Goal: Book appointment/travel/reservation

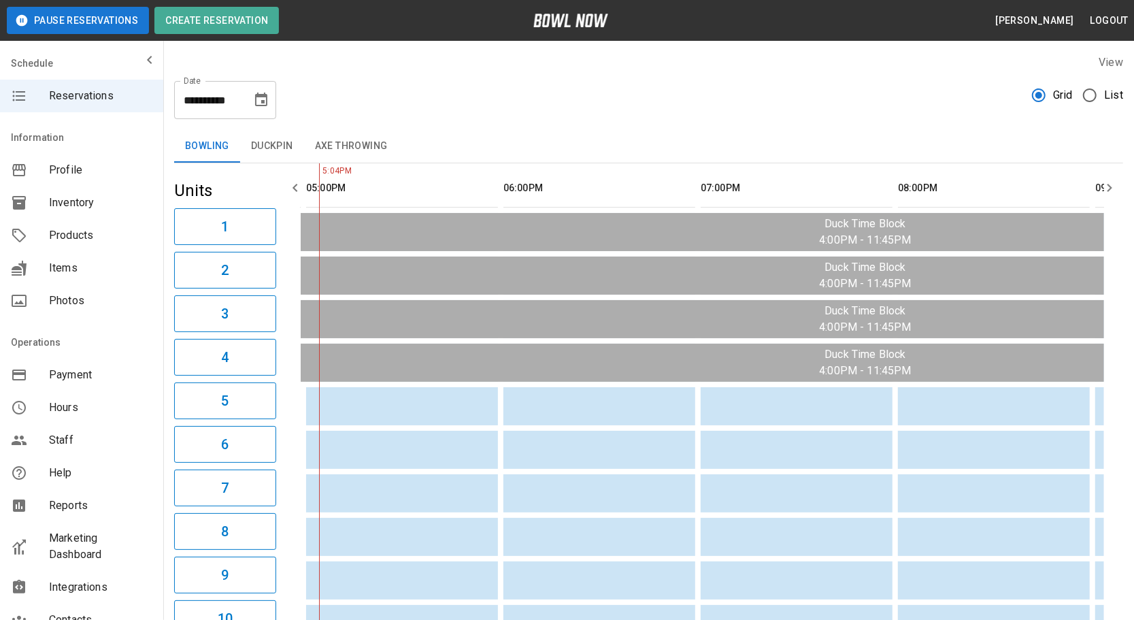
click at [265, 107] on icon "Choose date, selected date is Aug 19, 2025" at bounding box center [261, 100] width 16 height 16
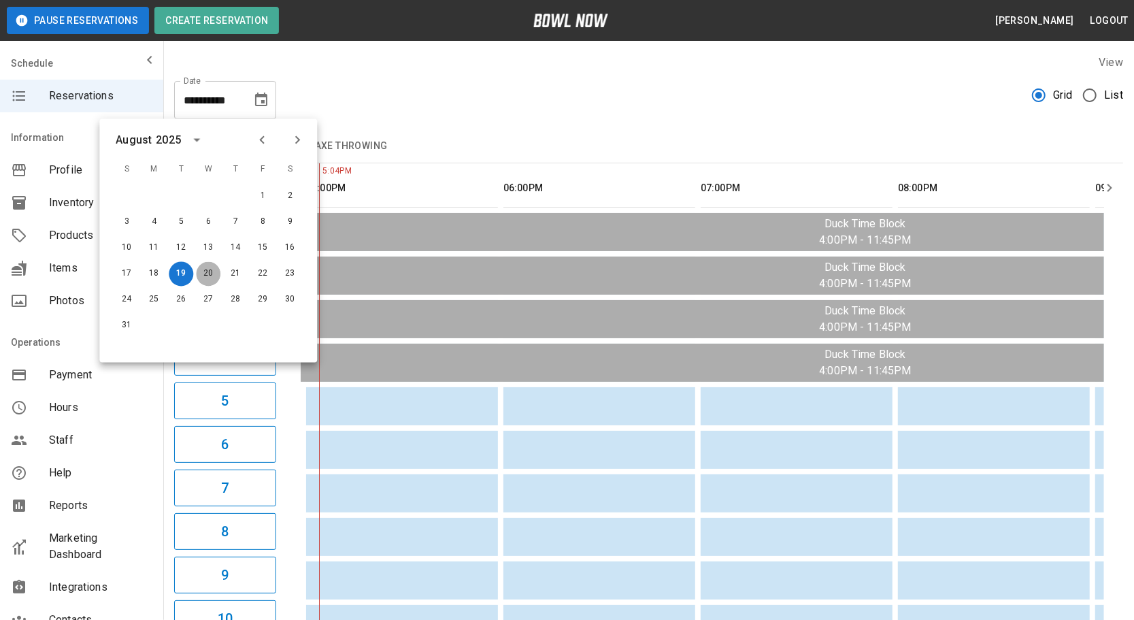
click at [204, 267] on button "20" at bounding box center [208, 274] width 24 height 24
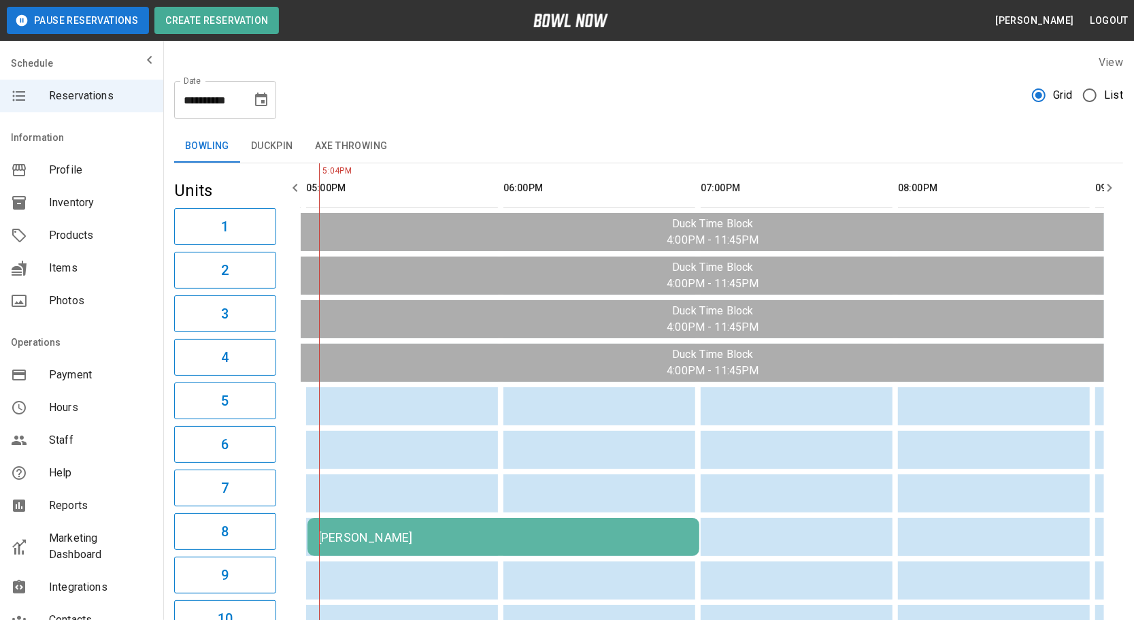
click at [546, 531] on div "[PERSON_NAME]" at bounding box center [503, 537] width 370 height 14
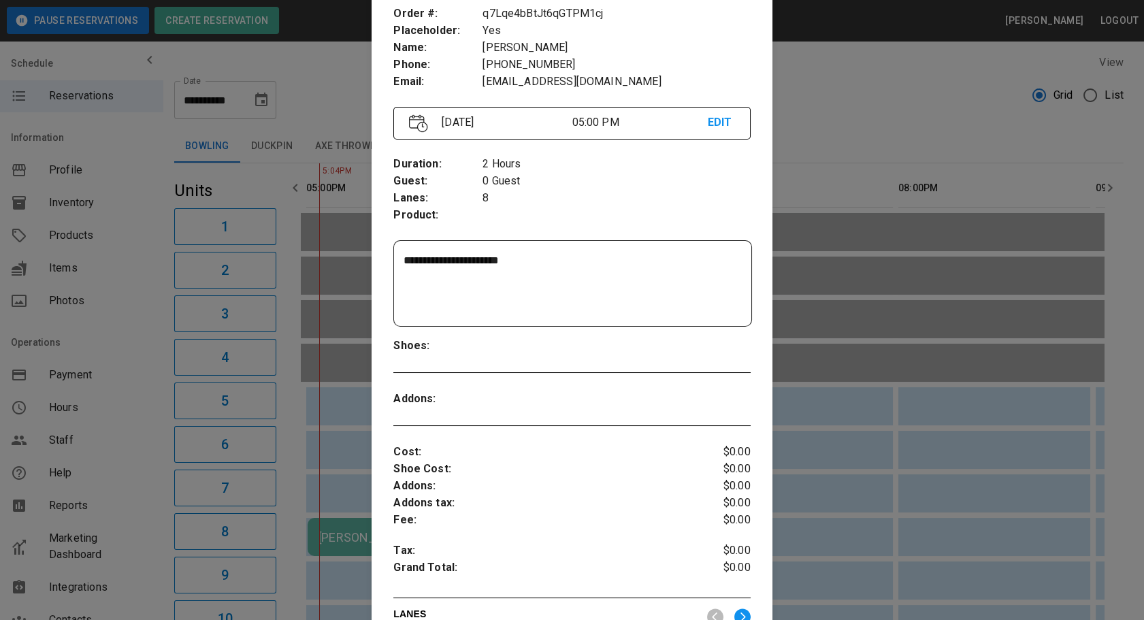
scroll to position [83, 0]
click at [267, 423] on div at bounding box center [572, 310] width 1144 height 620
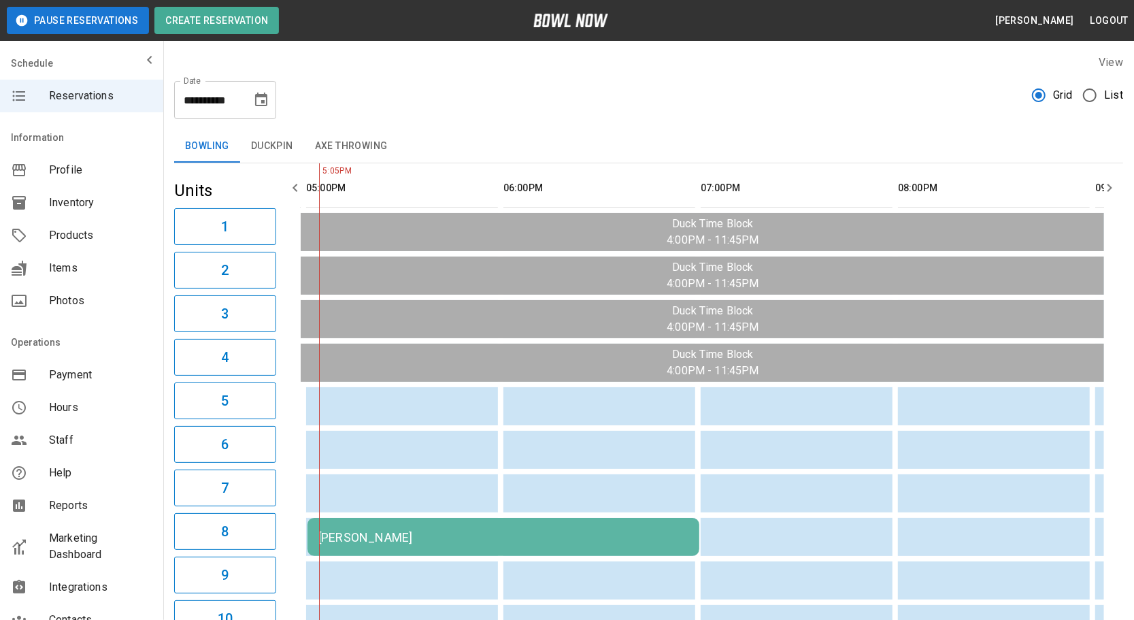
click at [433, 538] on div "[PERSON_NAME]" at bounding box center [503, 537] width 370 height 14
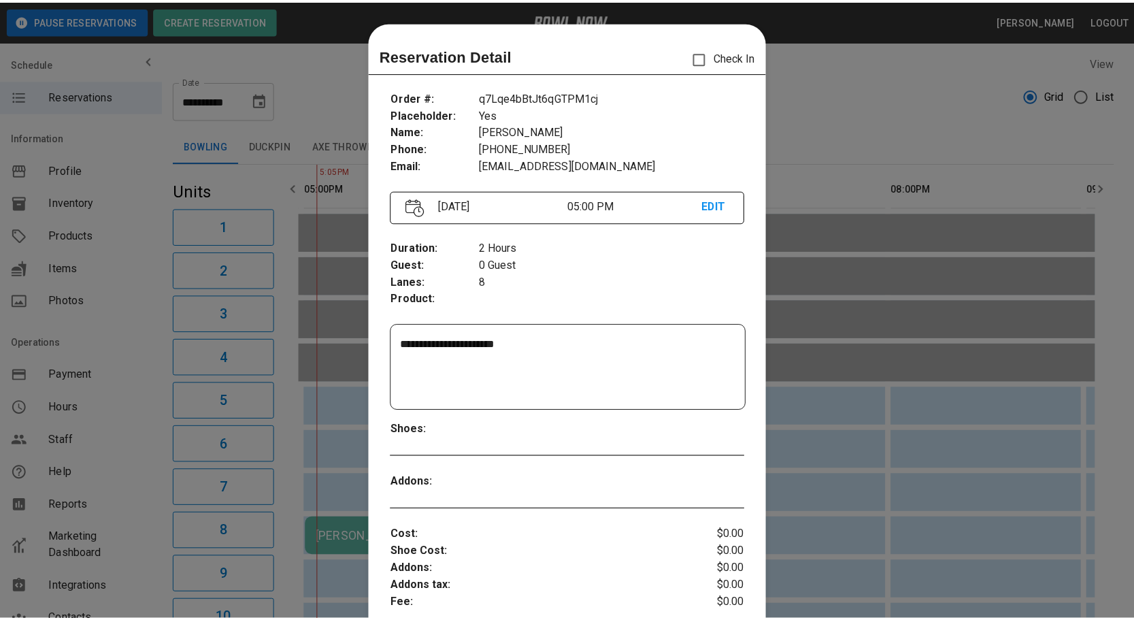
scroll to position [21, 0]
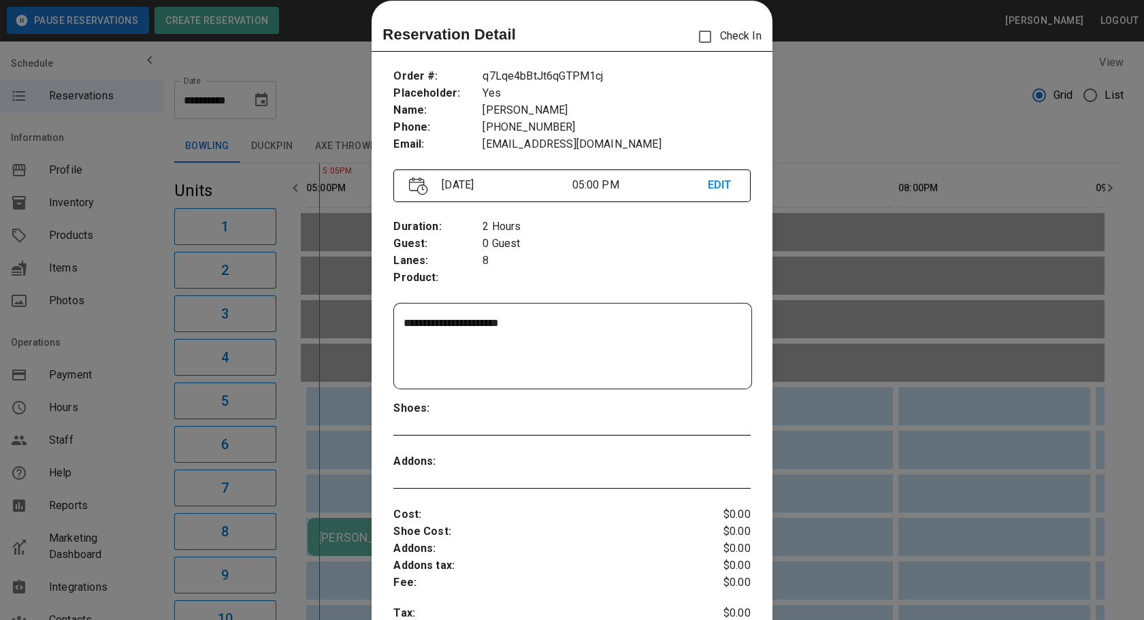
click at [866, 453] on div at bounding box center [572, 310] width 1144 height 620
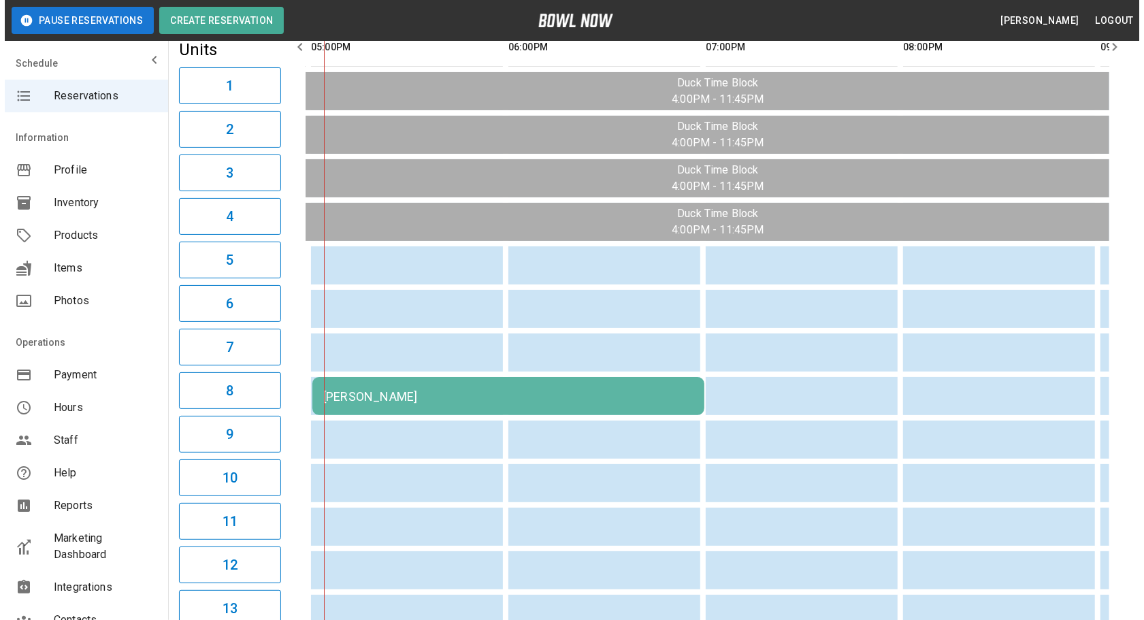
scroll to position [142, 0]
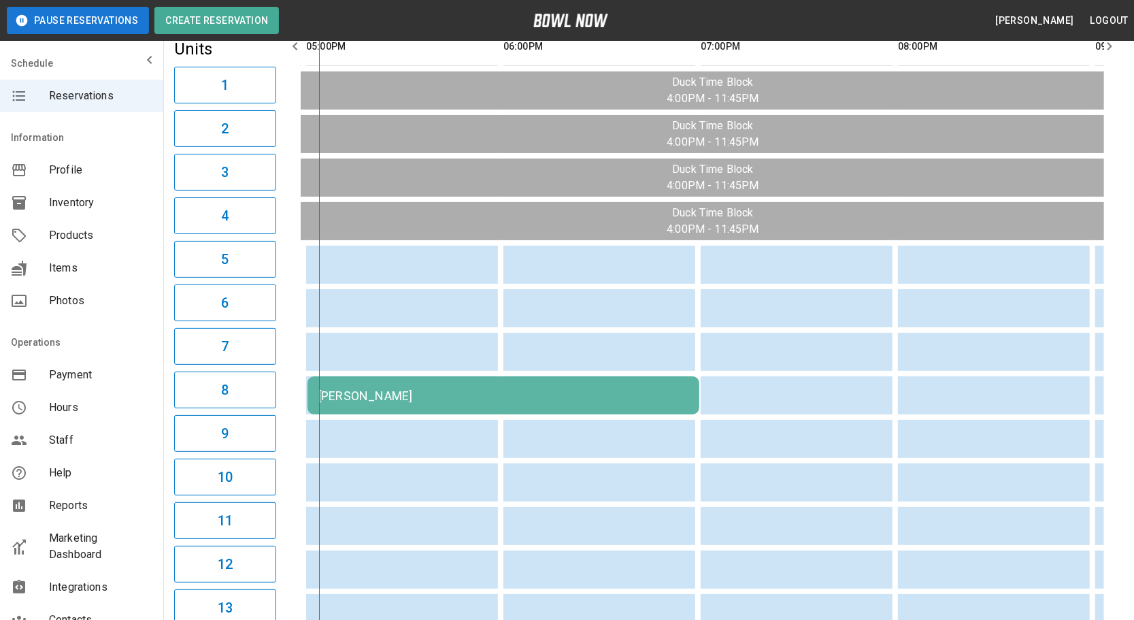
click at [489, 391] on div "[PERSON_NAME]" at bounding box center [503, 396] width 370 height 14
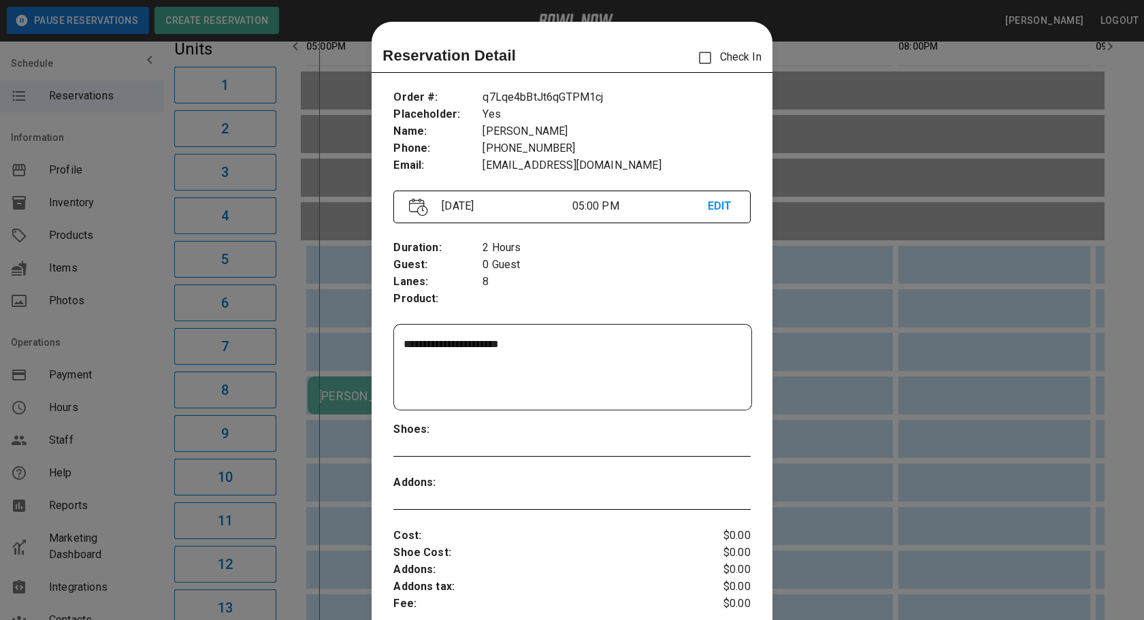
scroll to position [21, 0]
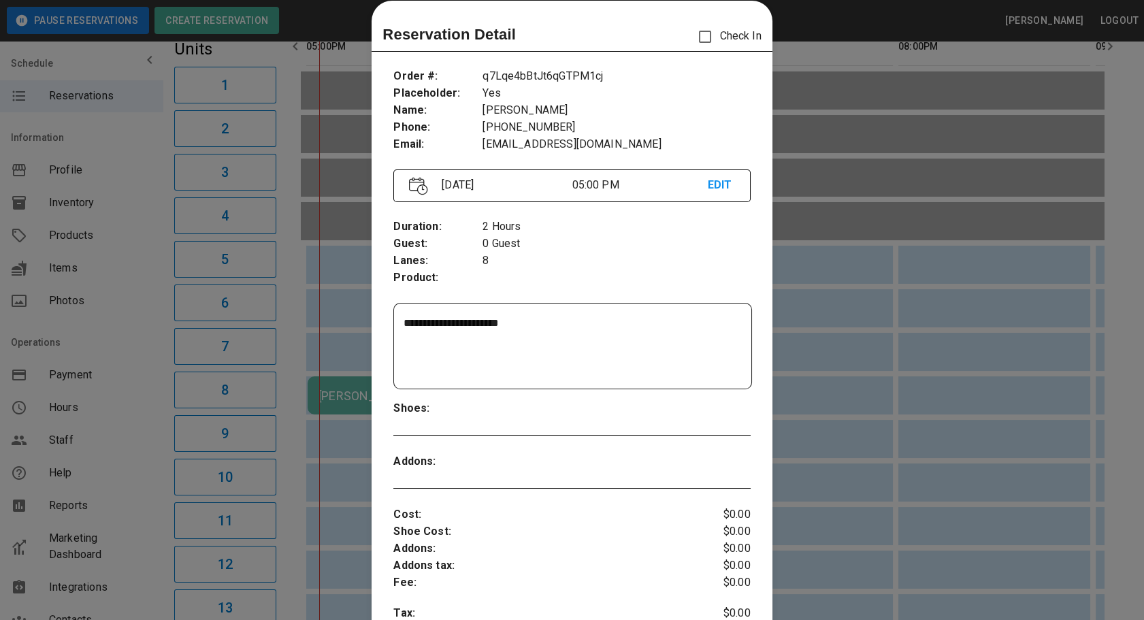
click at [876, 446] on div at bounding box center [572, 310] width 1144 height 620
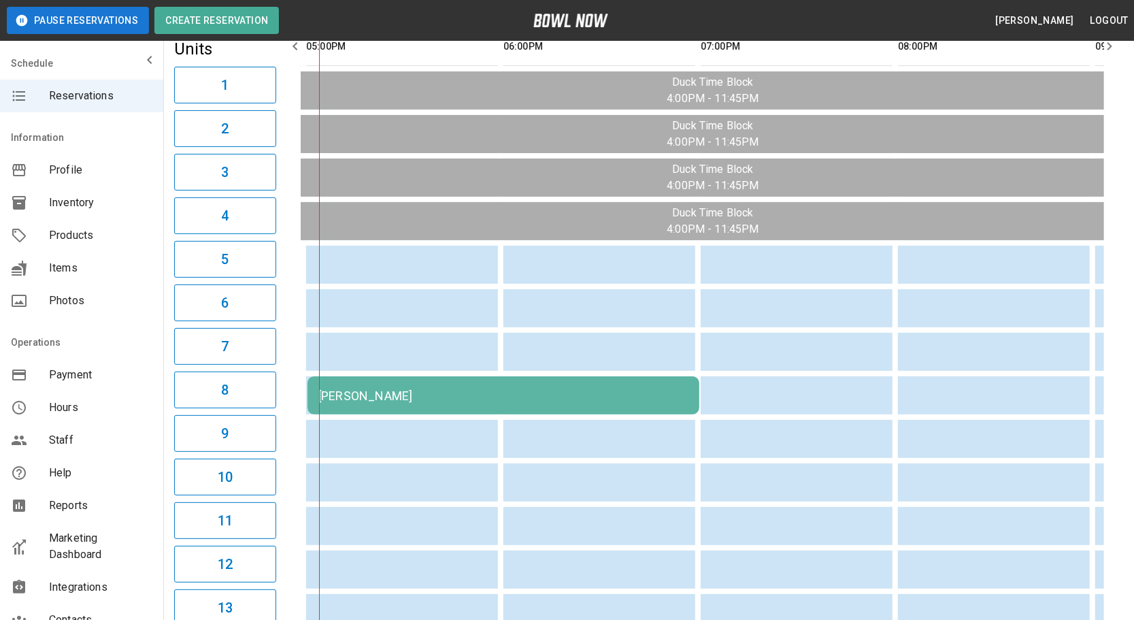
click at [585, 391] on div "[PERSON_NAME]" at bounding box center [503, 396] width 370 height 14
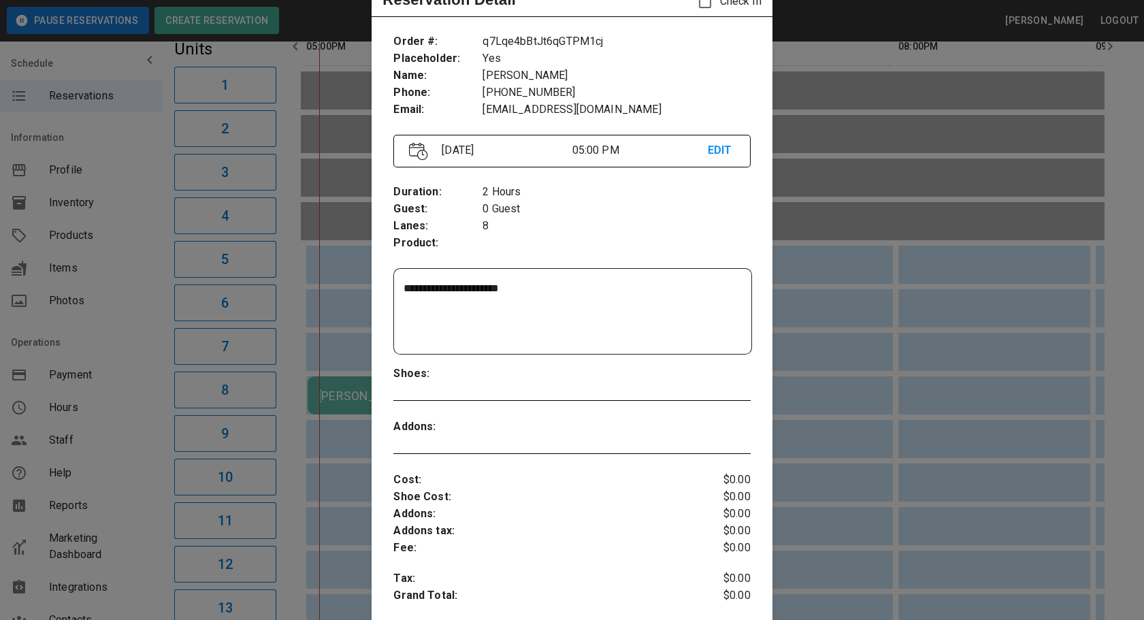
scroll to position [58, 0]
click at [875, 419] on div at bounding box center [572, 310] width 1144 height 620
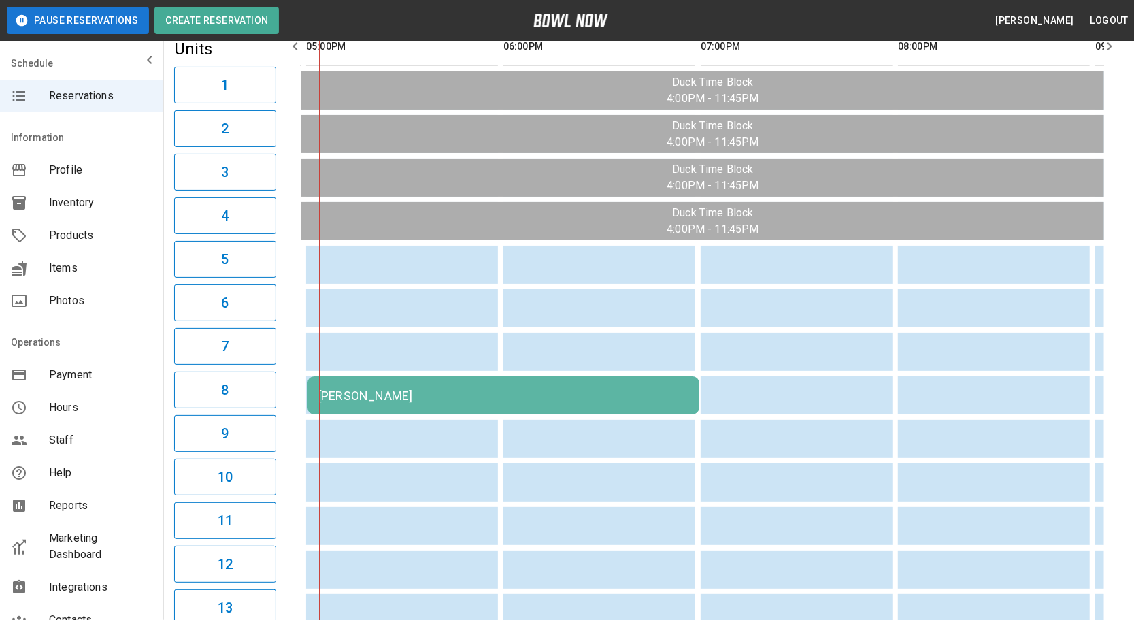
click at [468, 381] on td "[PERSON_NAME]" at bounding box center [504, 395] width 392 height 38
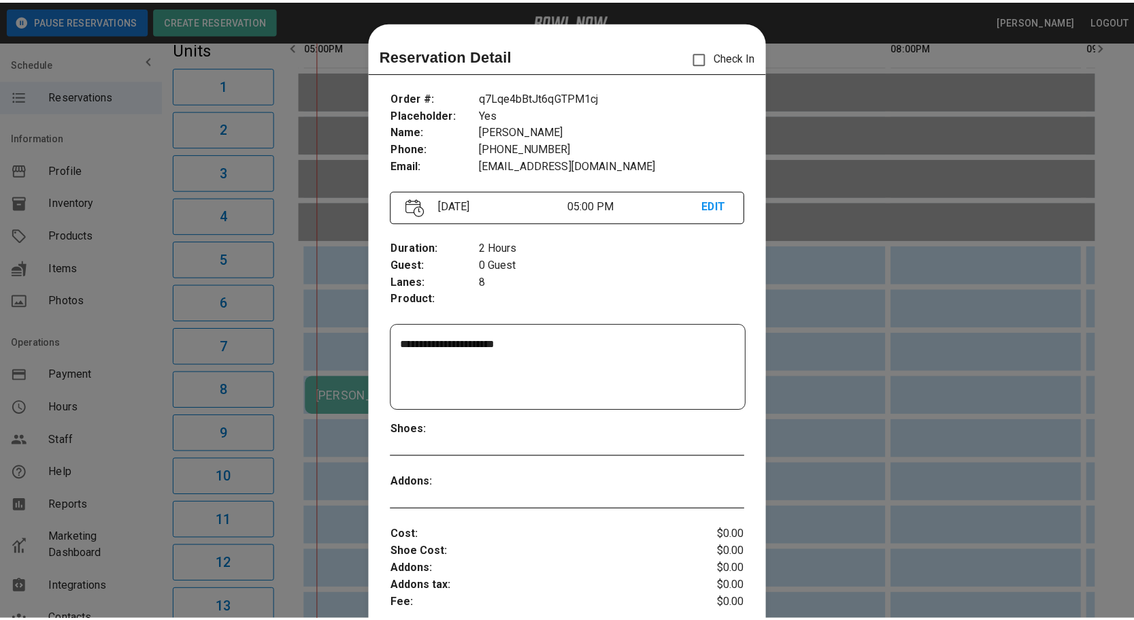
scroll to position [21, 0]
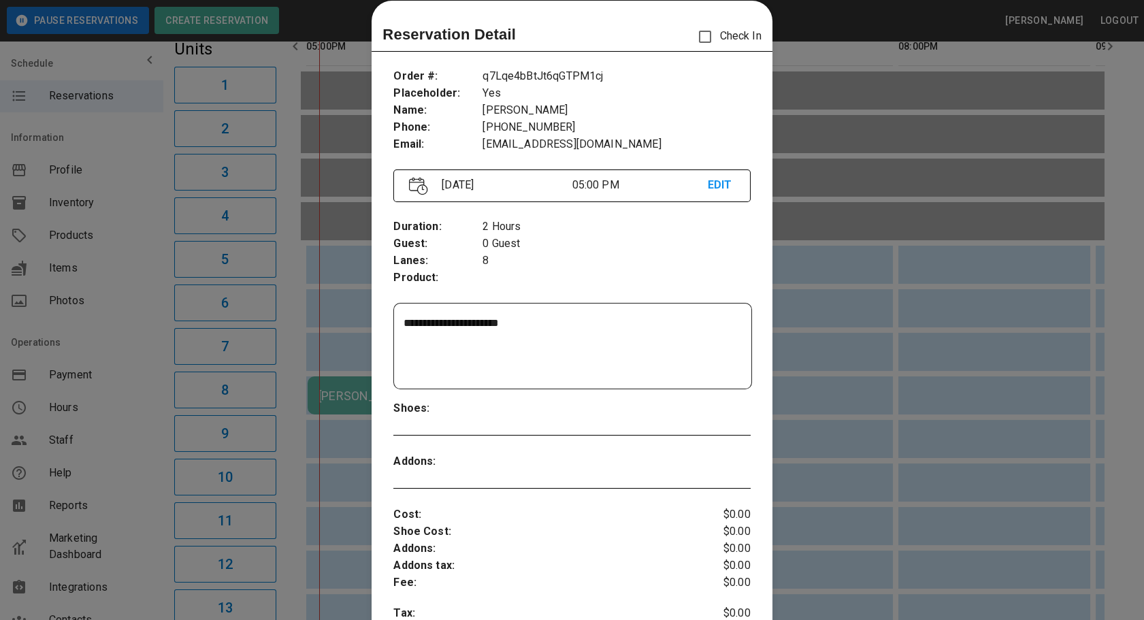
click at [832, 240] on div at bounding box center [572, 310] width 1144 height 620
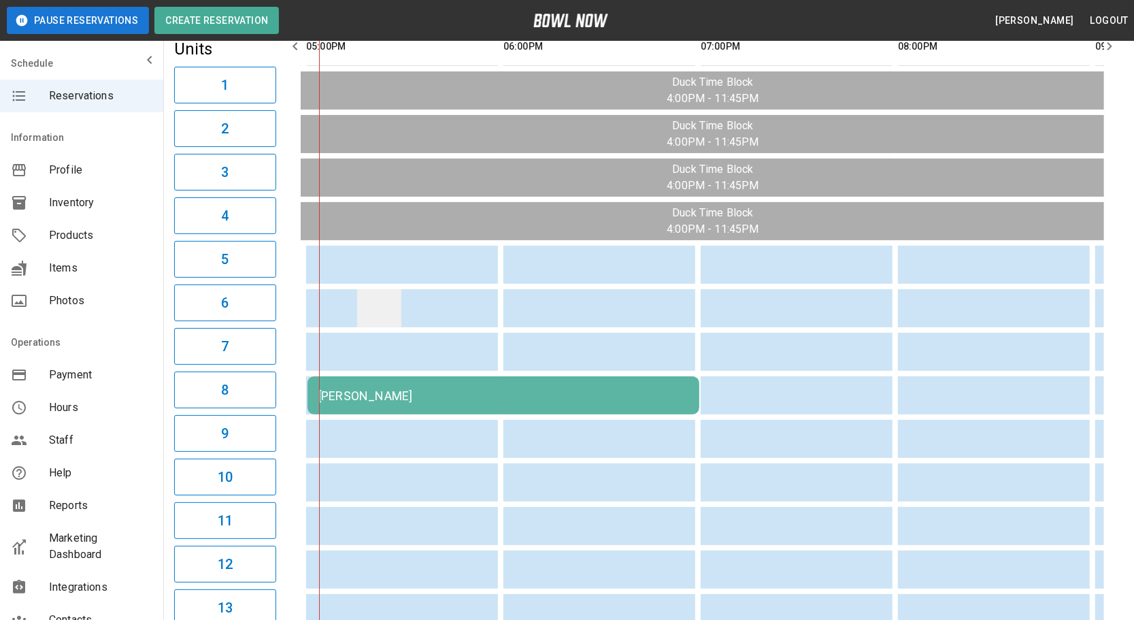
scroll to position [0, 0]
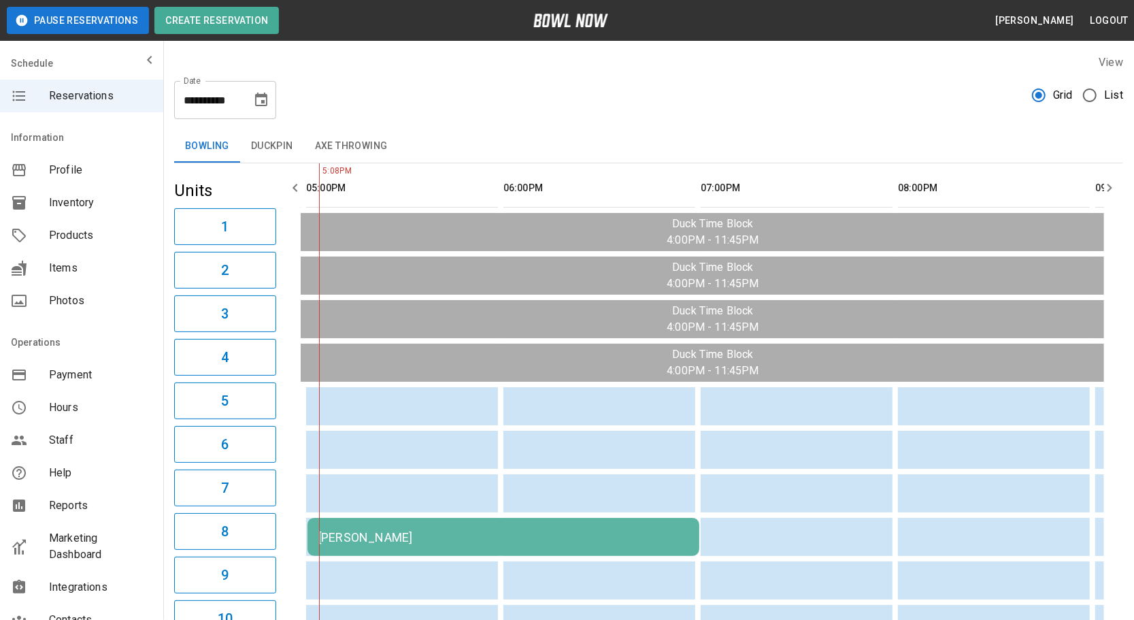
click at [292, 182] on icon "button" at bounding box center [295, 188] width 16 height 16
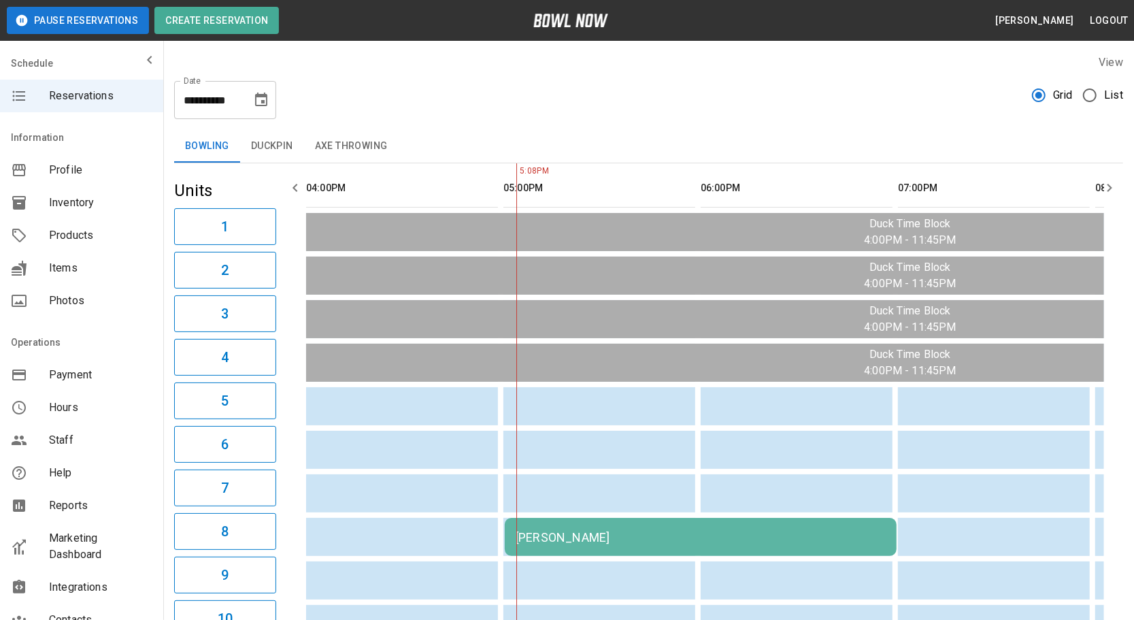
click at [292, 193] on icon "button" at bounding box center [295, 188] width 16 height 16
click at [262, 101] on icon "Choose date, selected date is Aug 20, 2025" at bounding box center [261, 100] width 12 height 14
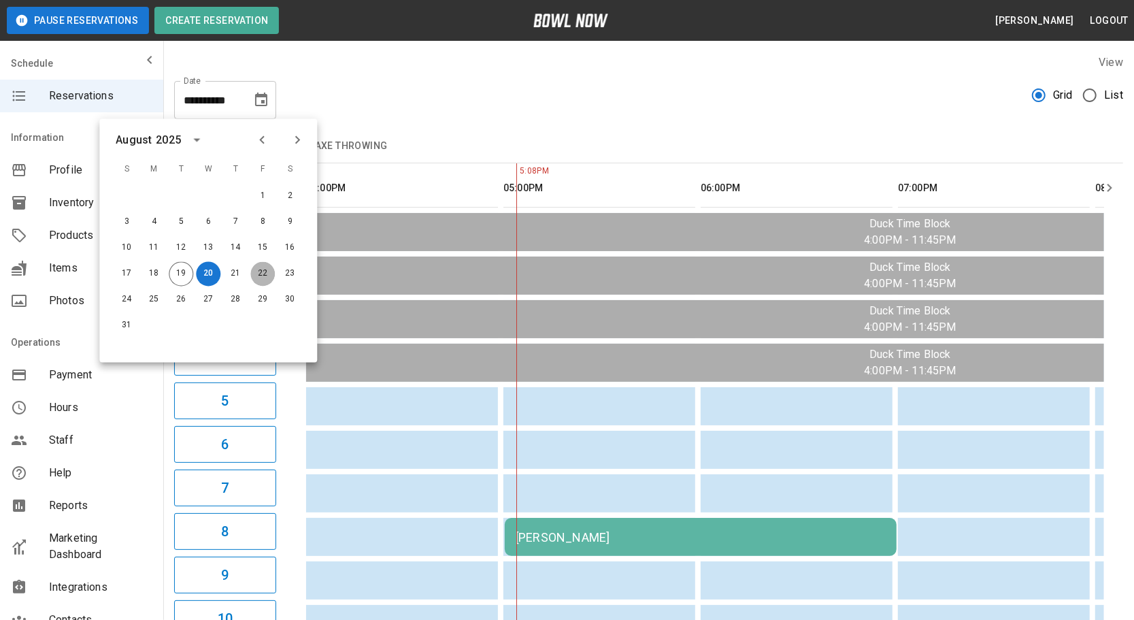
click at [265, 270] on button "22" at bounding box center [262, 274] width 24 height 24
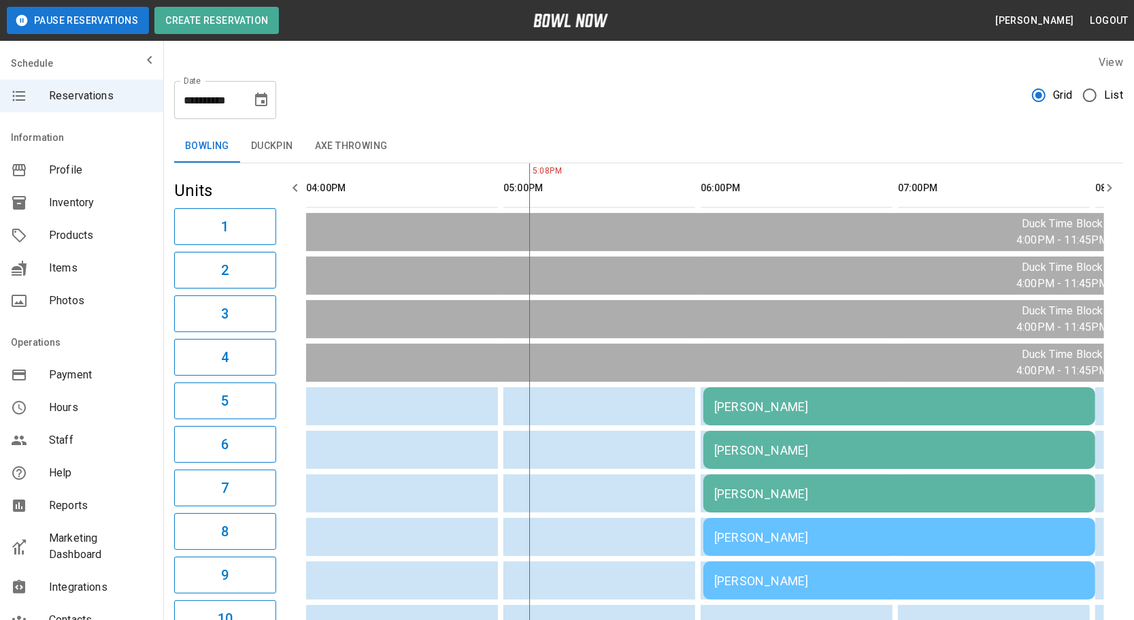
click at [1109, 195] on icon "button" at bounding box center [1110, 188] width 16 height 16
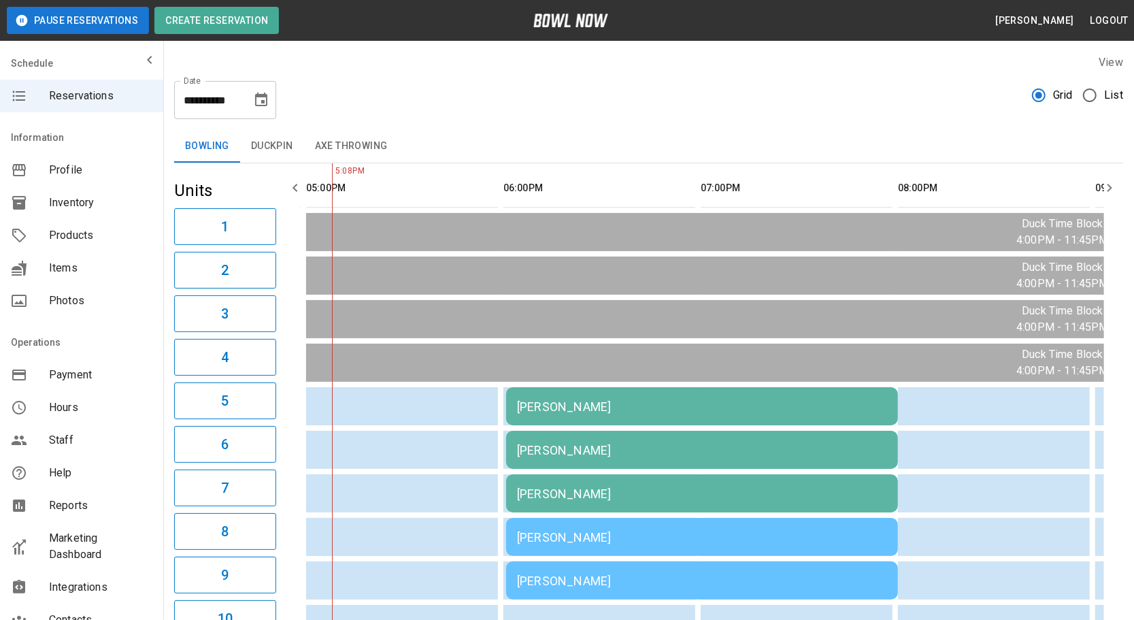
scroll to position [0, 197]
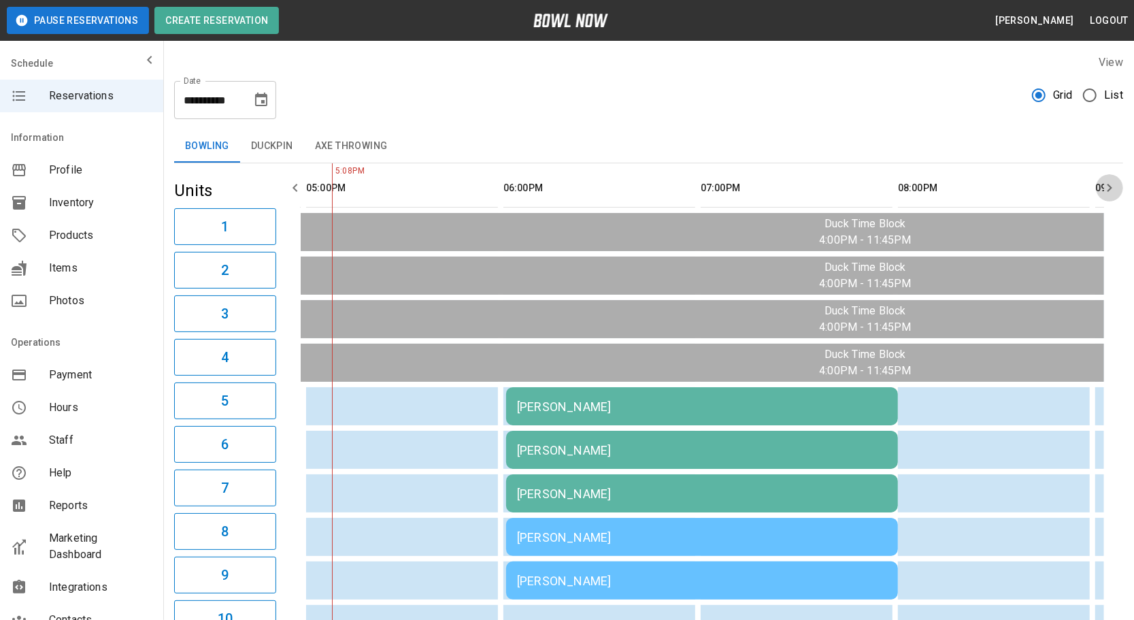
click at [1109, 195] on icon "button" at bounding box center [1110, 188] width 16 height 16
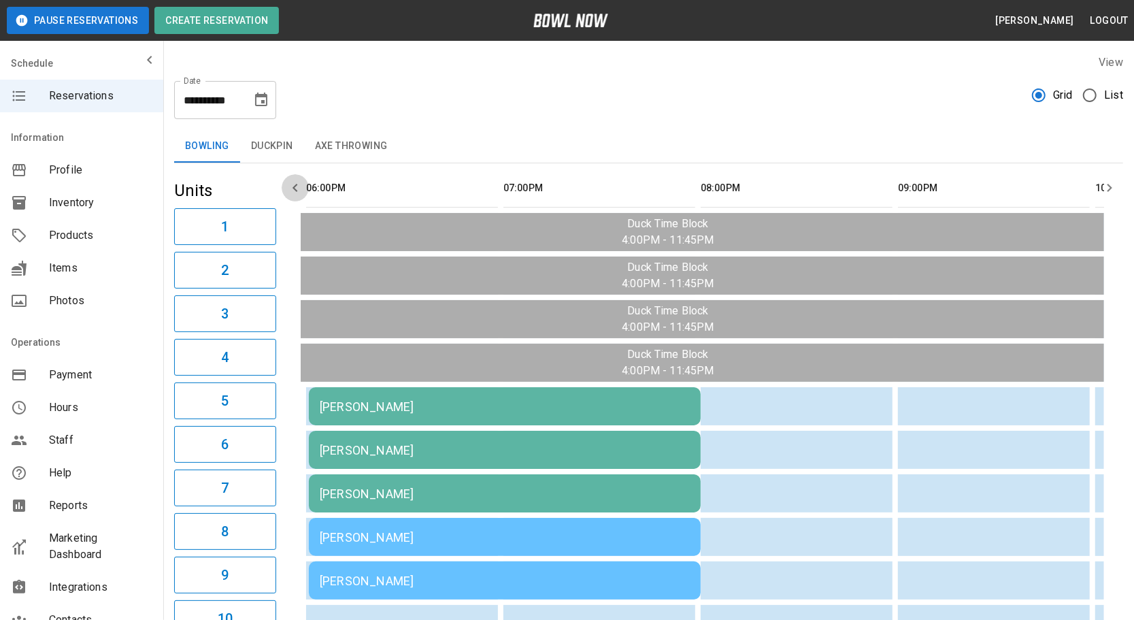
click at [299, 186] on icon "button" at bounding box center [295, 188] width 16 height 16
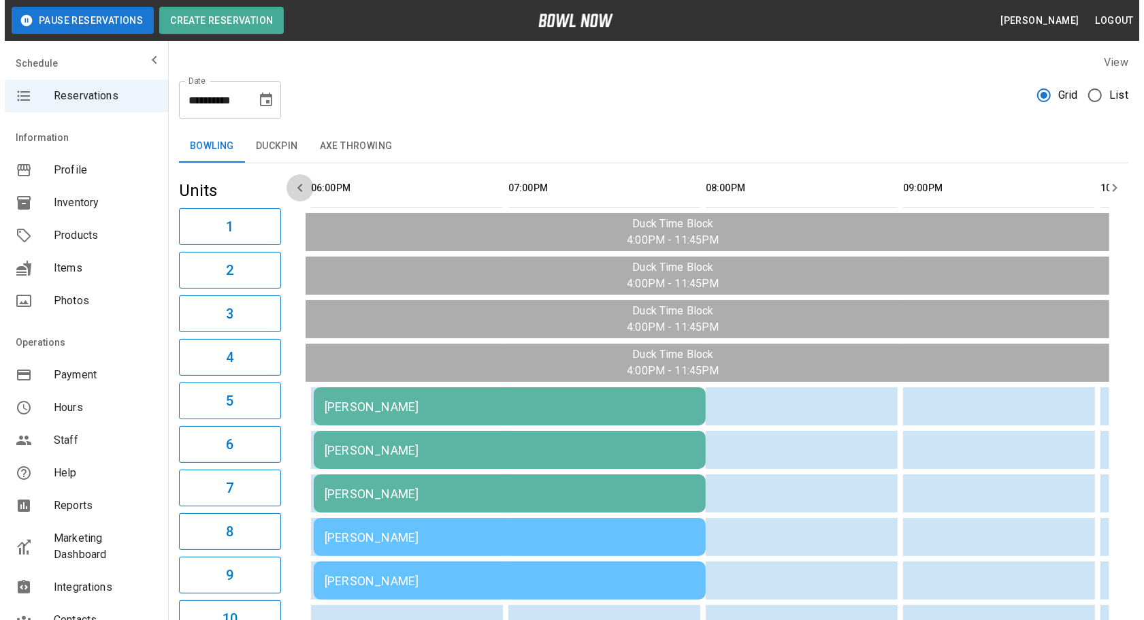
scroll to position [0, 197]
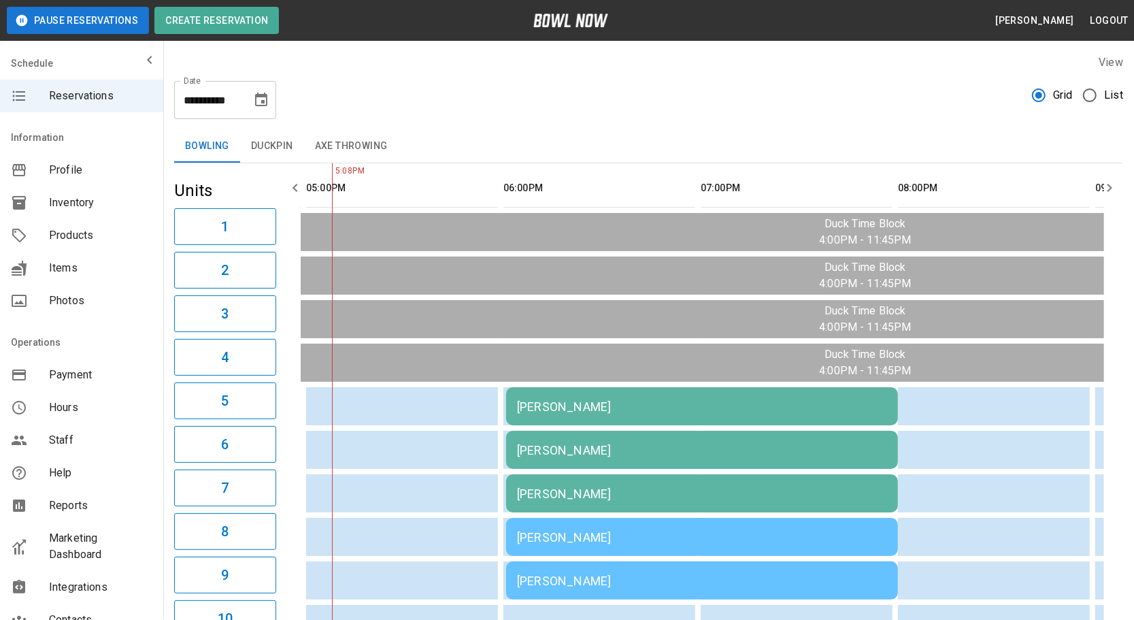
click at [634, 425] on td "[PERSON_NAME]" at bounding box center [702, 406] width 392 height 38
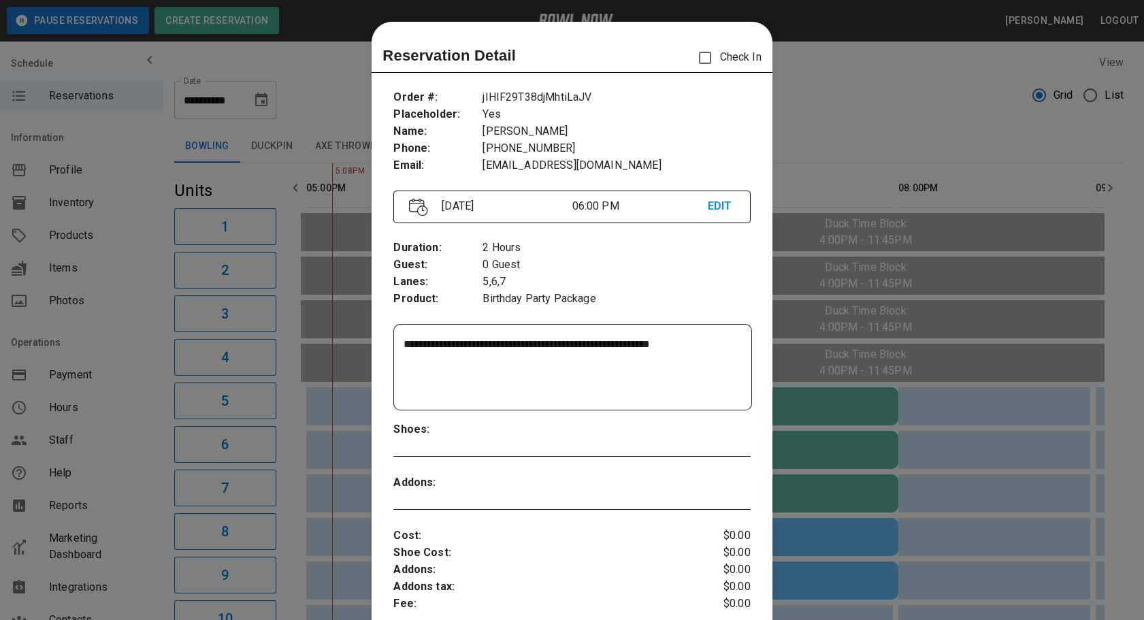
scroll to position [21, 0]
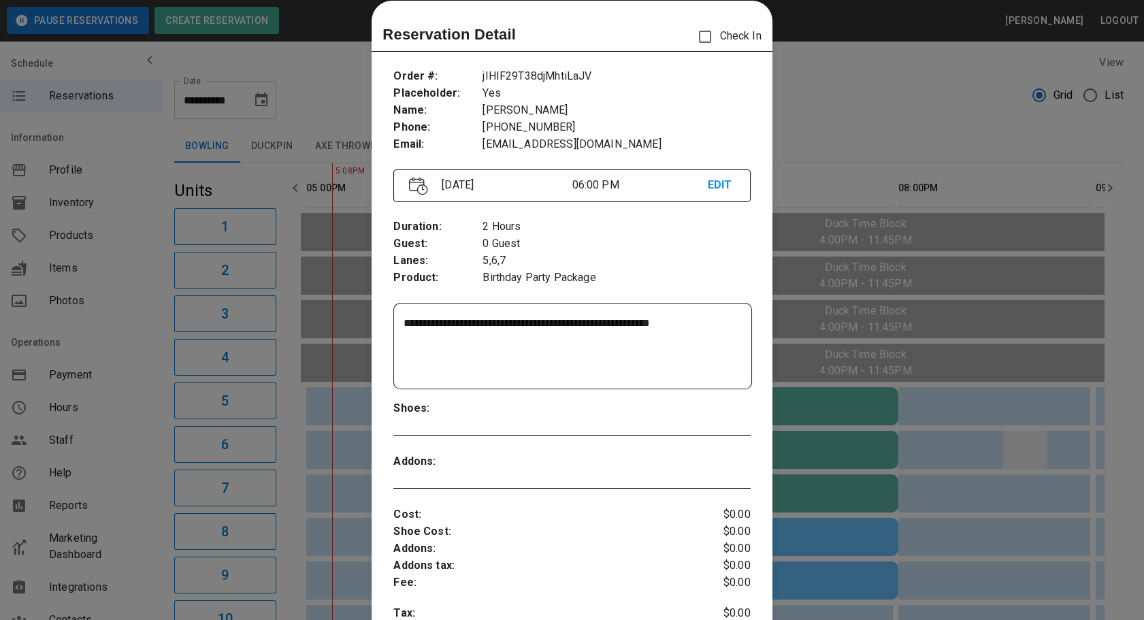
drag, startPoint x: 634, startPoint y: 429, endPoint x: 1034, endPoint y: 438, distance: 399.6
click at [1034, 433] on div at bounding box center [572, 310] width 1144 height 620
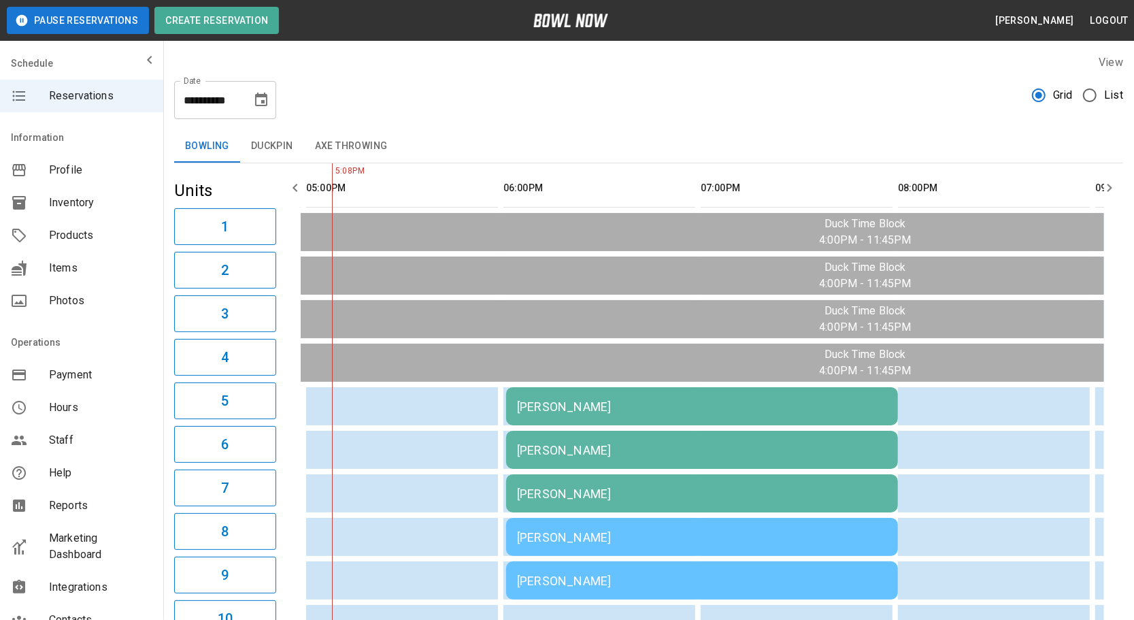
click at [509, 425] on td "[PERSON_NAME]" at bounding box center [702, 406] width 392 height 38
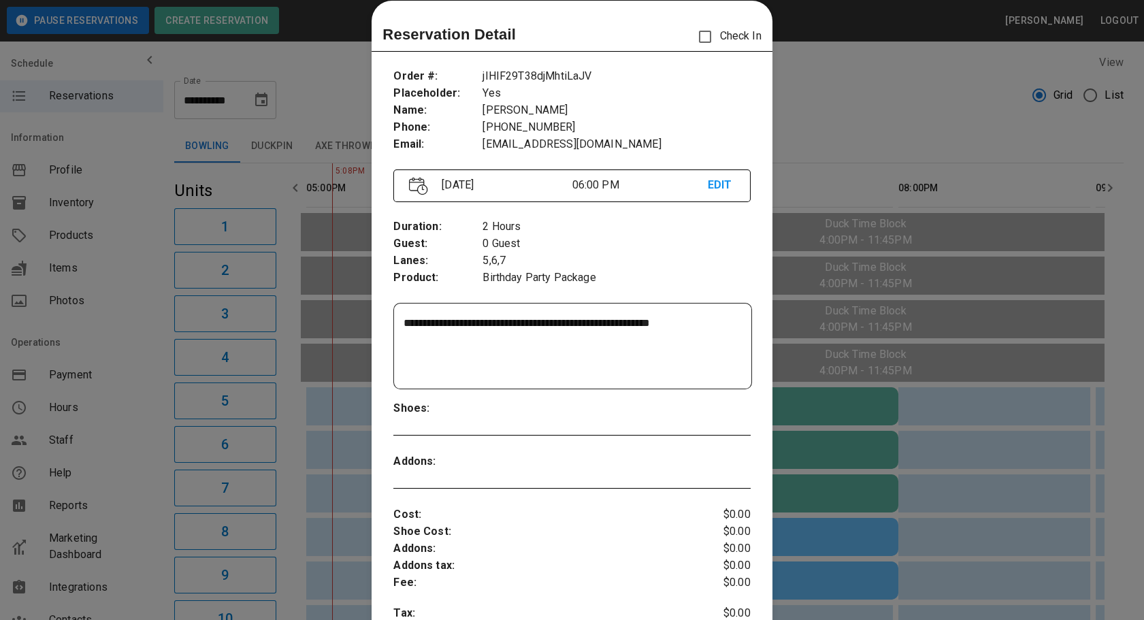
click at [858, 425] on div at bounding box center [572, 310] width 1144 height 620
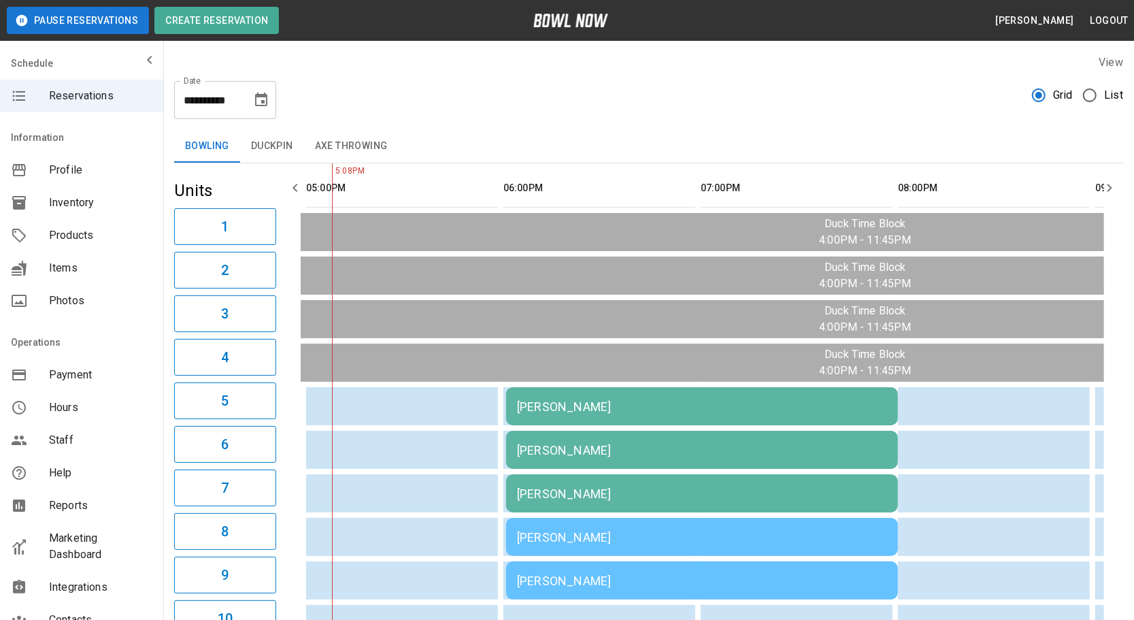
click at [570, 544] on td "[PERSON_NAME]" at bounding box center [702, 537] width 392 height 38
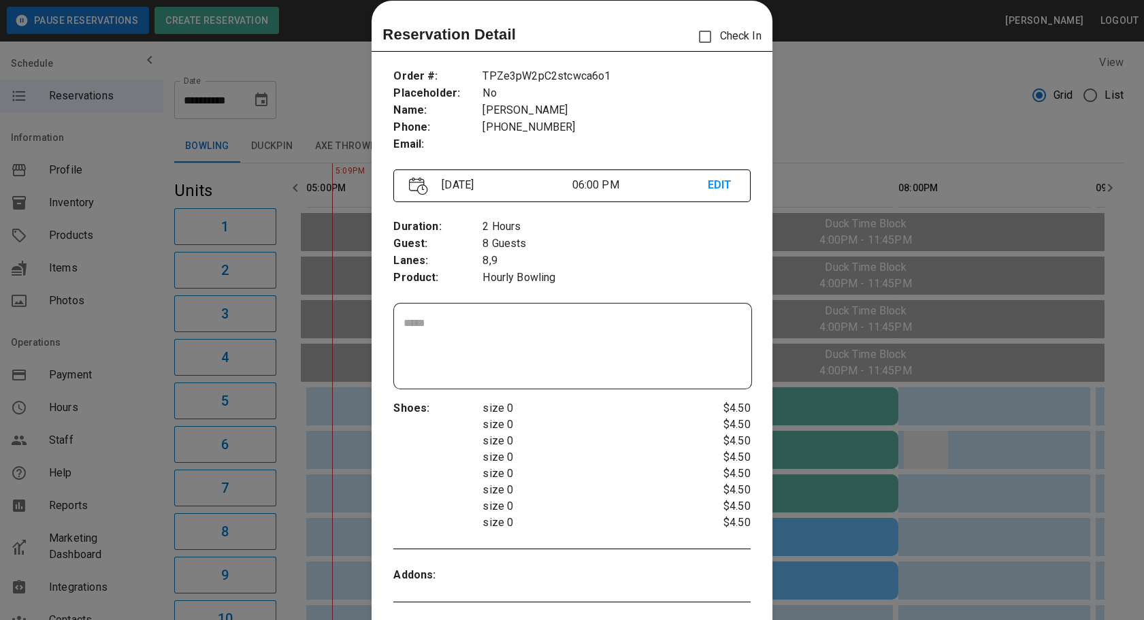
drag, startPoint x: 902, startPoint y: 436, endPoint x: 894, endPoint y: 439, distance: 8.6
click at [902, 438] on div at bounding box center [572, 310] width 1144 height 620
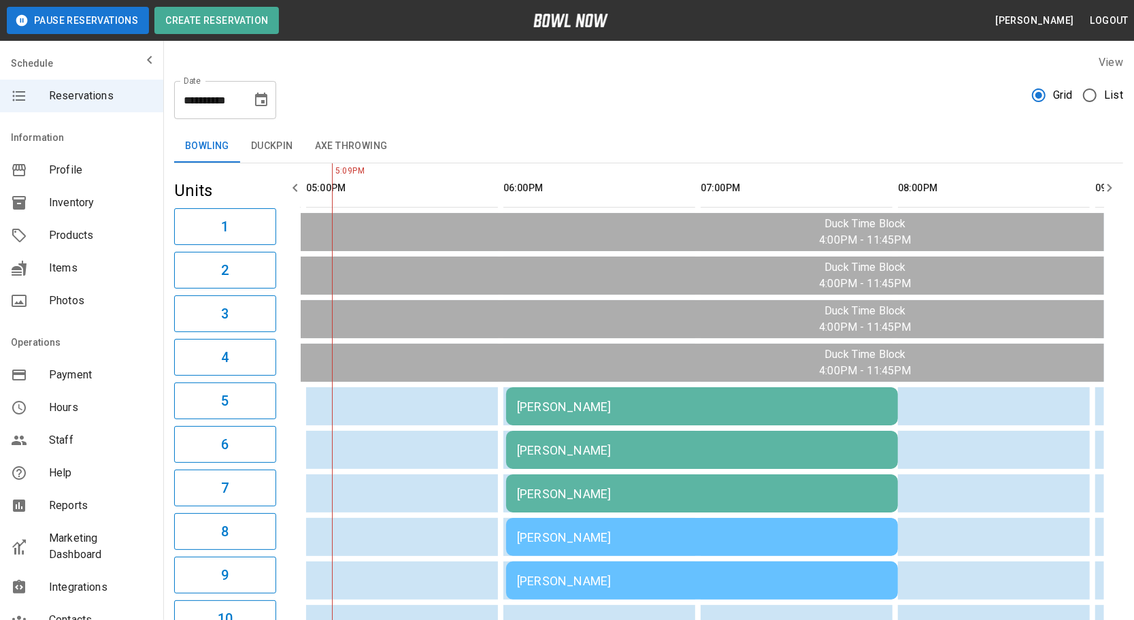
click at [1116, 178] on button "button" at bounding box center [1109, 187] width 27 height 27
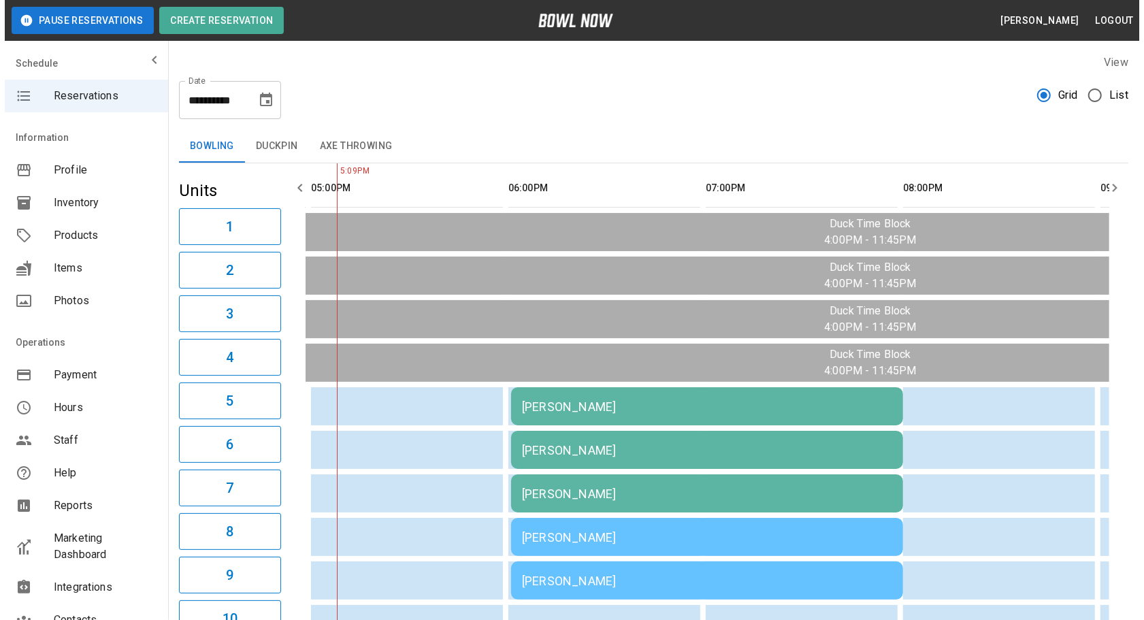
scroll to position [0, 395]
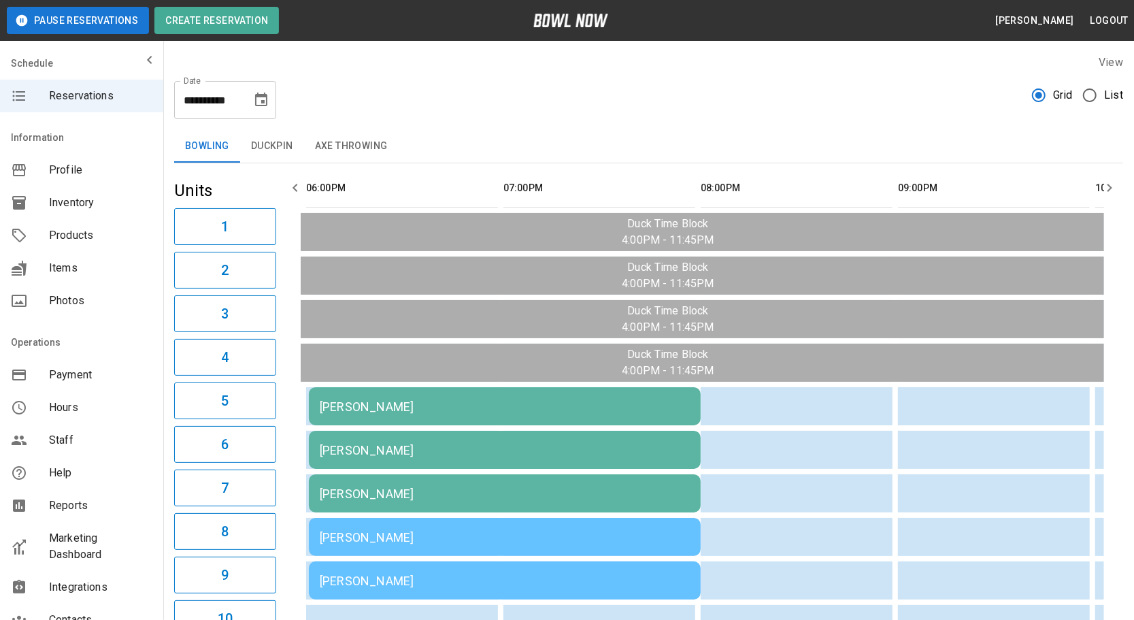
drag, startPoint x: 300, startPoint y: 349, endPoint x: 251, endPoint y: 355, distance: 49.3
drag, startPoint x: 251, startPoint y: 355, endPoint x: 574, endPoint y: 138, distance: 389.0
click at [574, 138] on div "Bowling Duckpin Axe Throwing" at bounding box center [648, 146] width 949 height 33
click at [399, 538] on div "[PERSON_NAME]" at bounding box center [505, 537] width 370 height 14
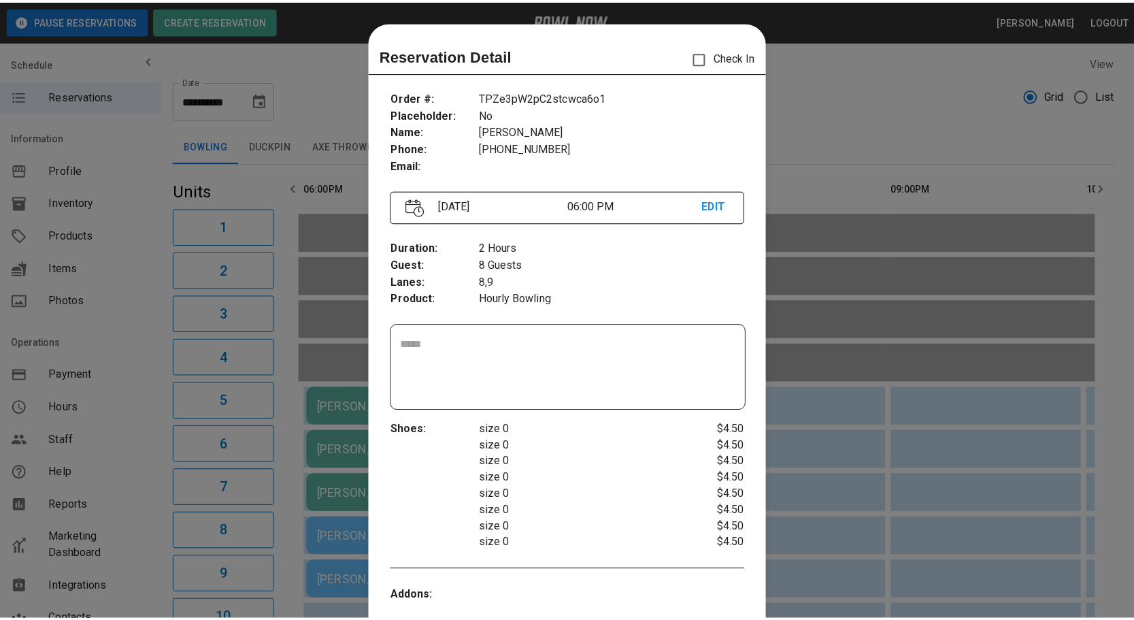
scroll to position [21, 0]
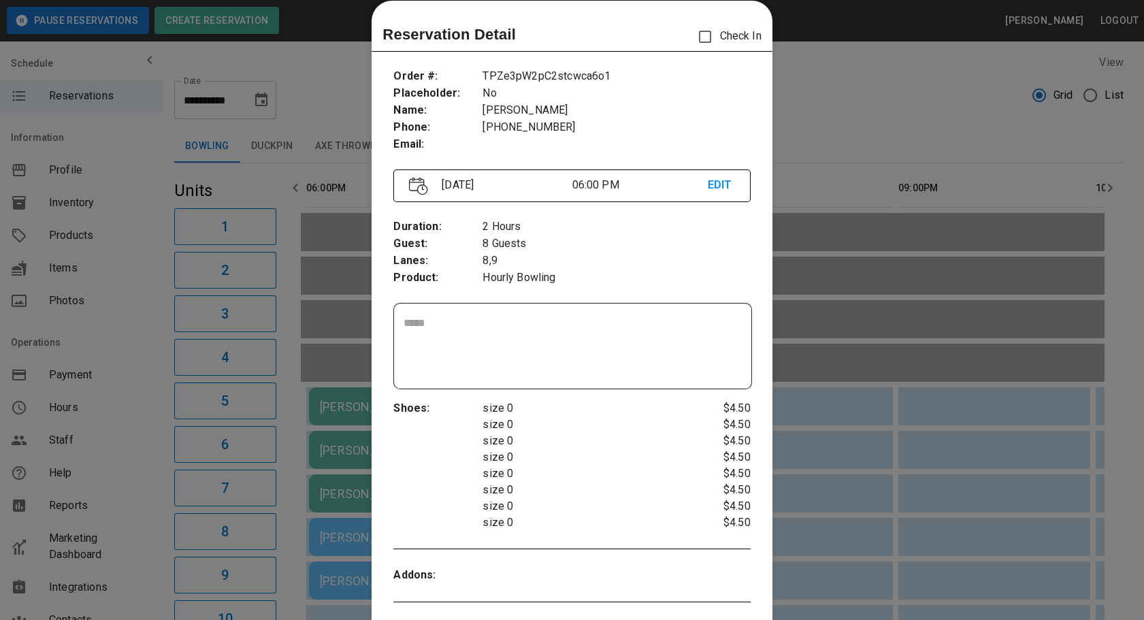
click at [834, 402] on div at bounding box center [572, 310] width 1144 height 620
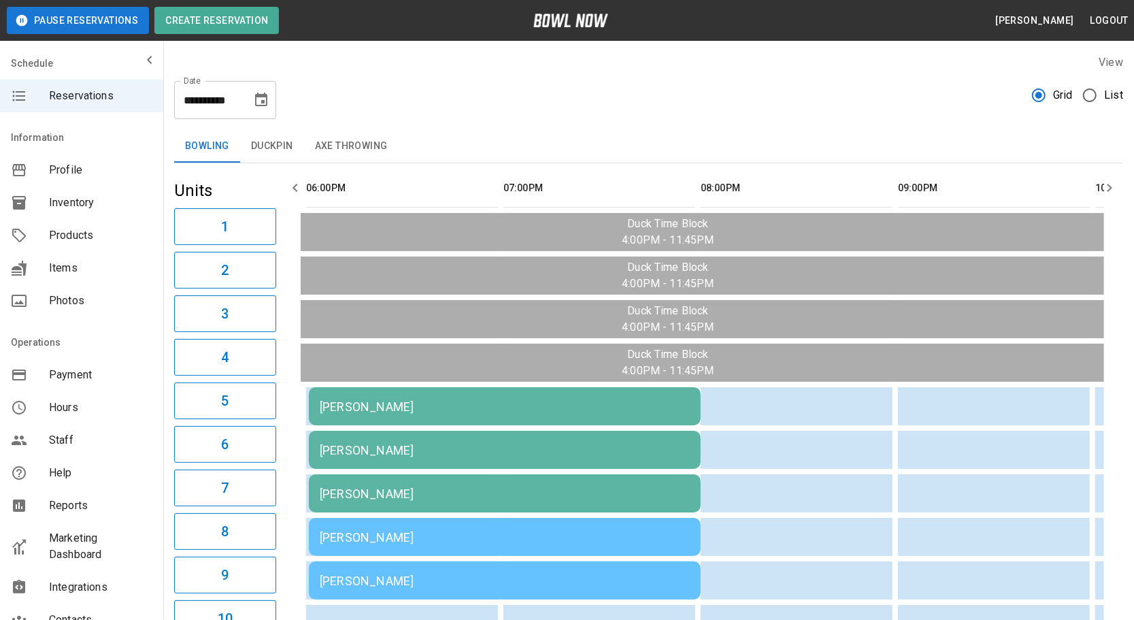
click at [267, 93] on icon "Choose date, selected date is Aug 22, 2025" at bounding box center [261, 100] width 16 height 16
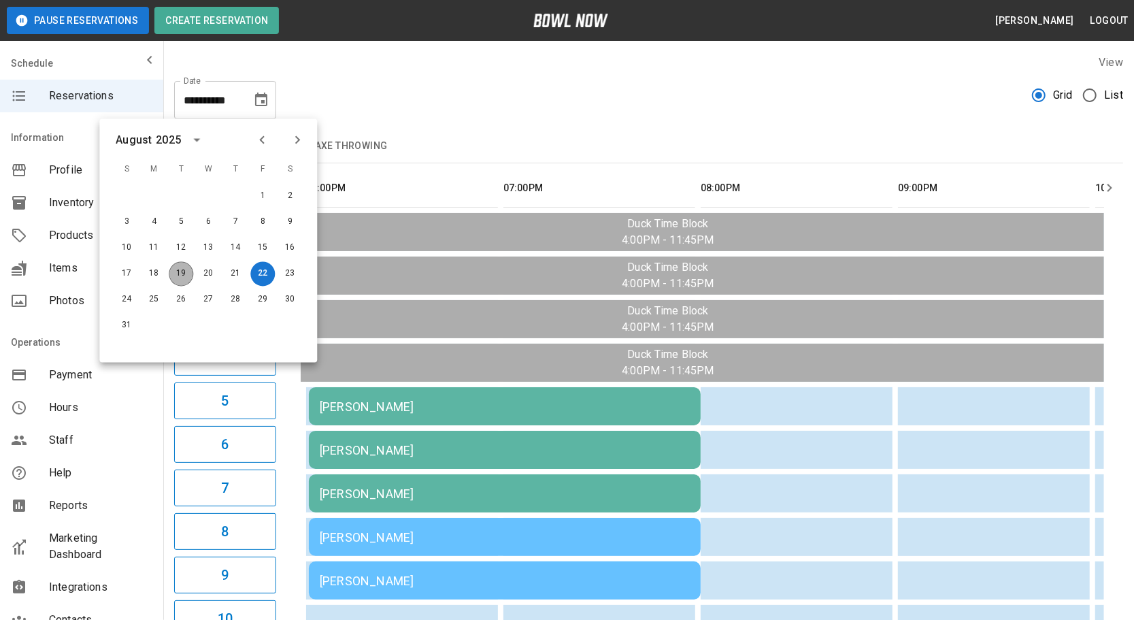
click at [185, 277] on button "19" at bounding box center [181, 274] width 24 height 24
type input "**********"
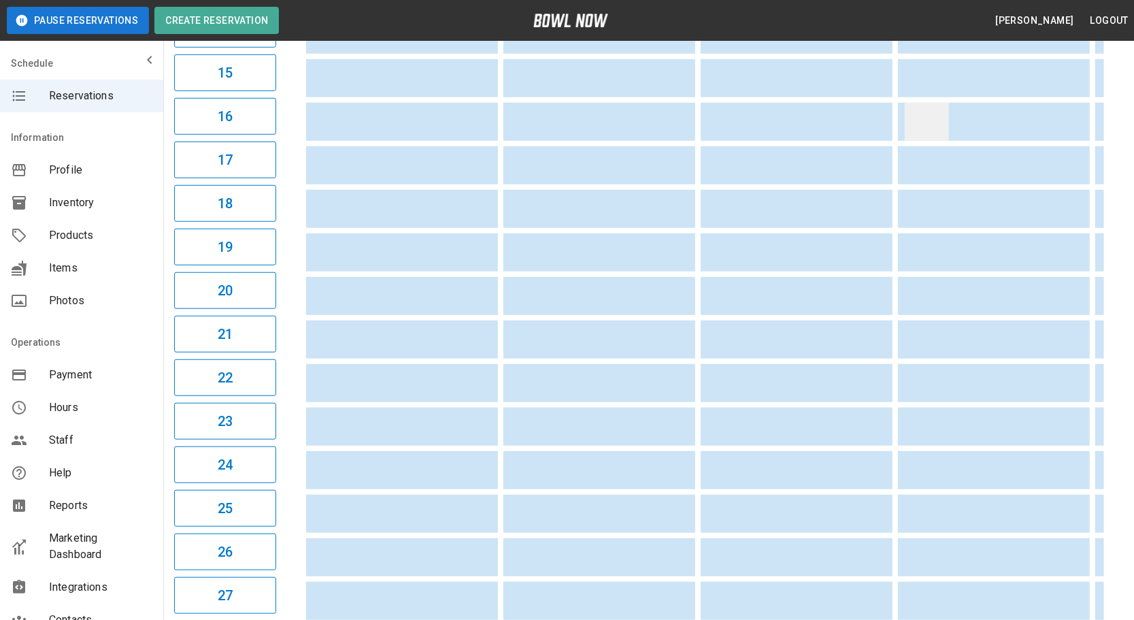
scroll to position [742, 0]
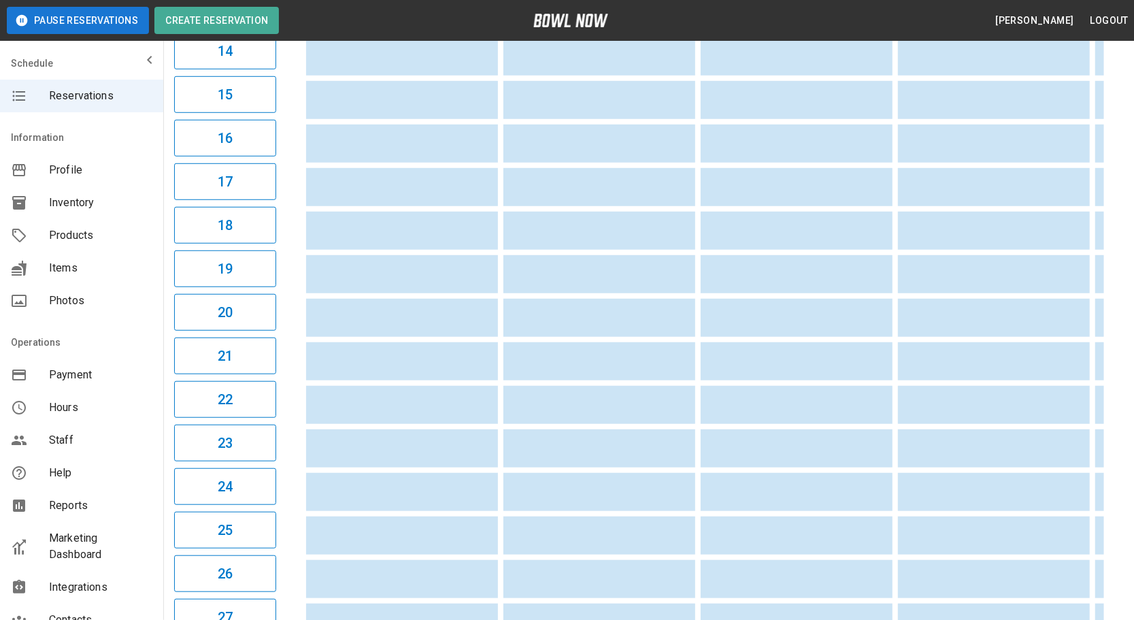
drag, startPoint x: 905, startPoint y: 110, endPoint x: 898, endPoint y: 116, distance: 8.7
drag, startPoint x: 898, startPoint y: 116, endPoint x: 759, endPoint y: 245, distance: 189.7
click at [759, 255] on td "sticky table" at bounding box center [778, 274] width 44 height 38
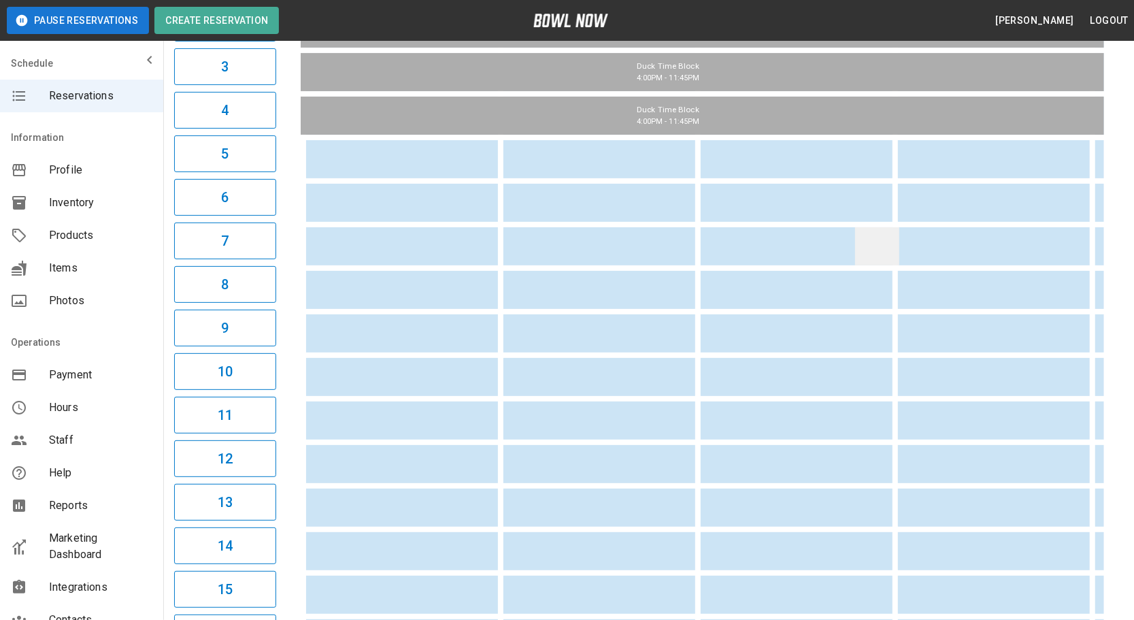
scroll to position [0, 0]
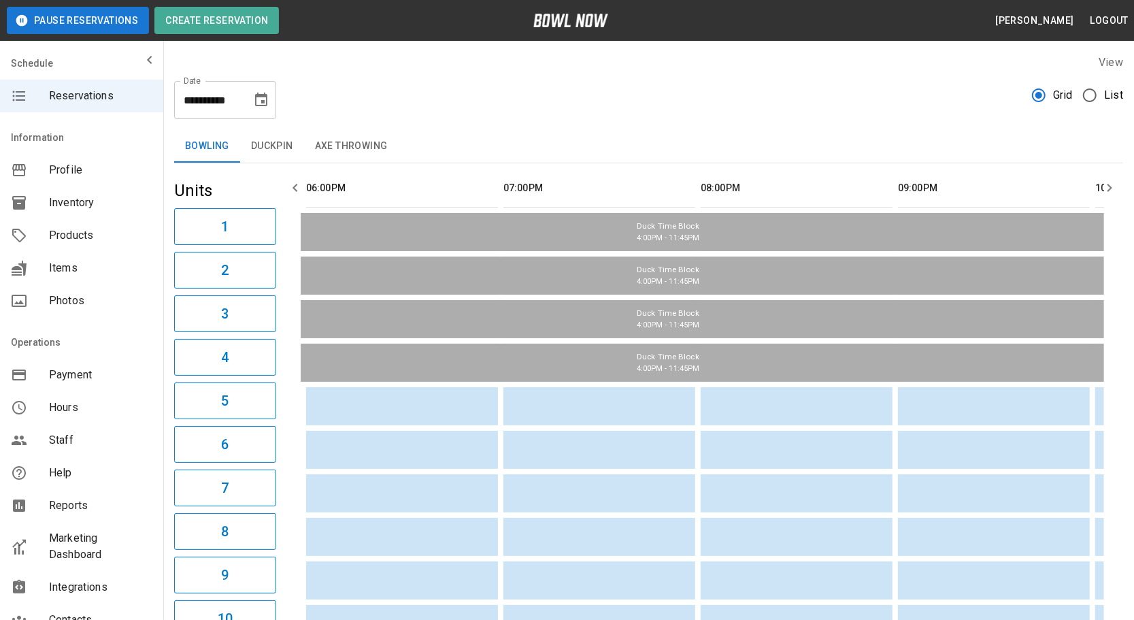
click at [1104, 186] on icon "button" at bounding box center [1110, 188] width 16 height 16
click at [1105, 186] on th "sticky table" at bounding box center [1127, 188] width 44 height 39
click at [1104, 186] on icon "button" at bounding box center [1110, 188] width 16 height 16
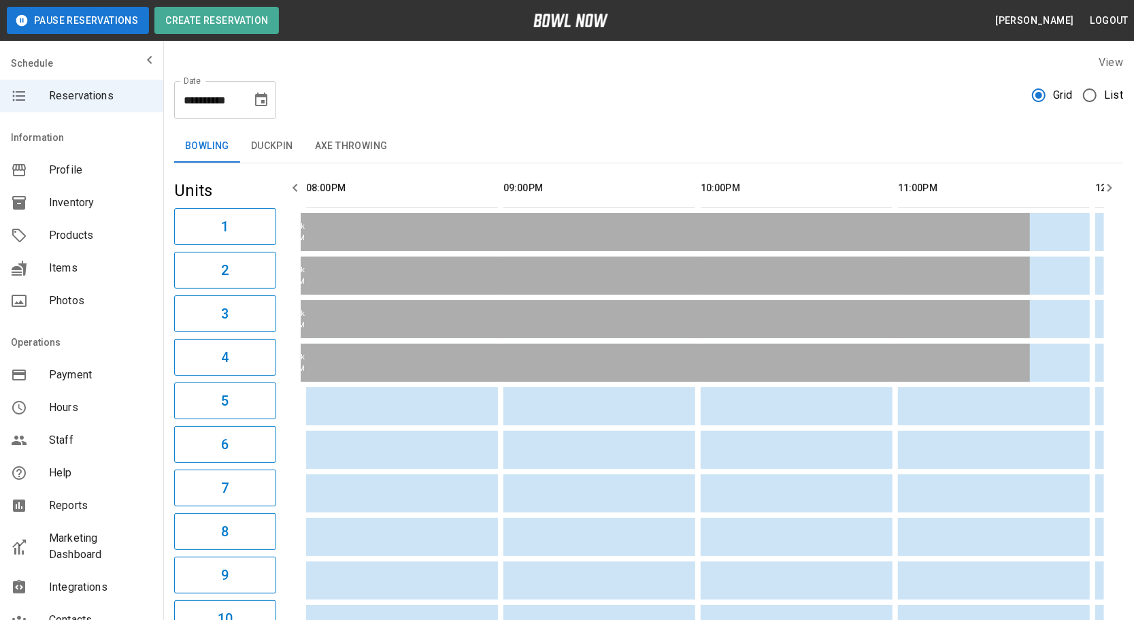
click at [1104, 186] on icon "button" at bounding box center [1110, 188] width 16 height 16
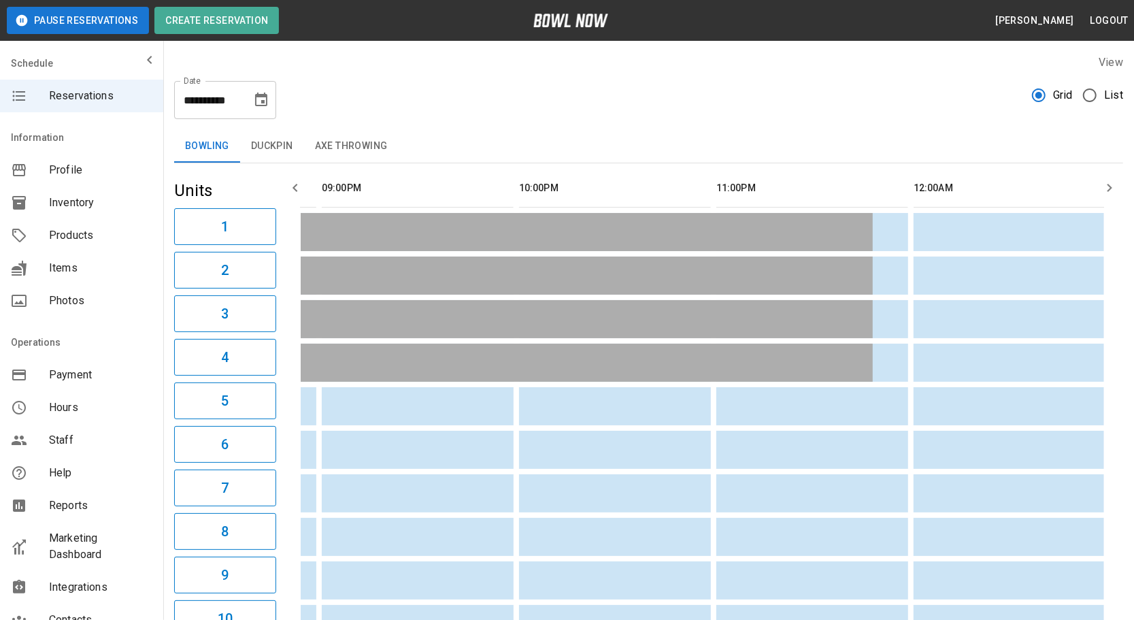
click at [1104, 186] on icon "button" at bounding box center [1110, 188] width 16 height 16
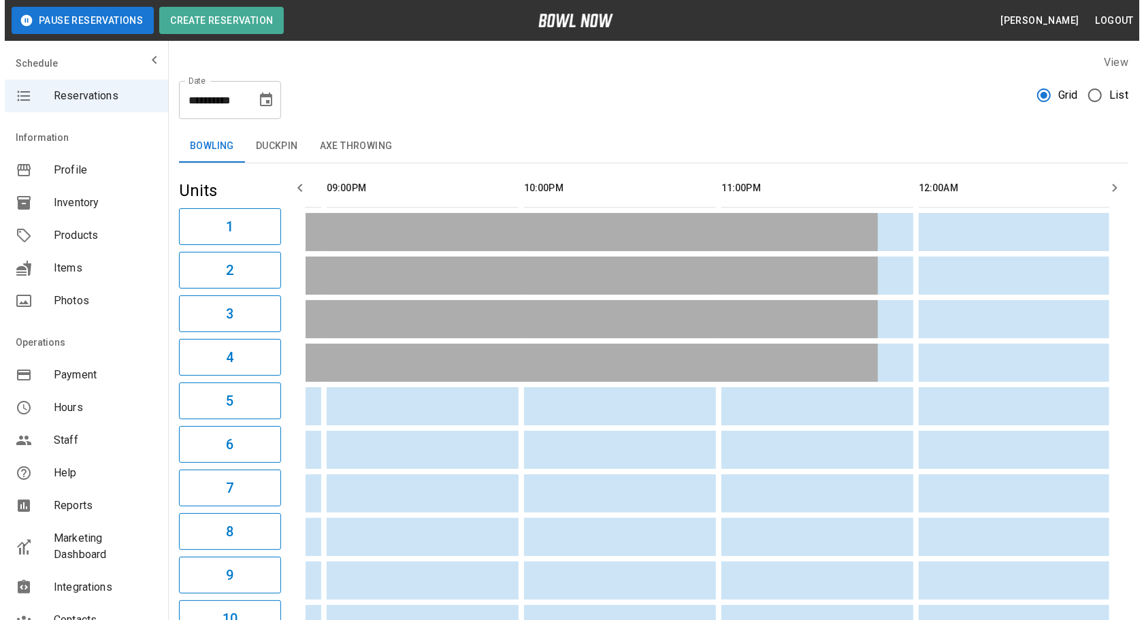
scroll to position [0, 973]
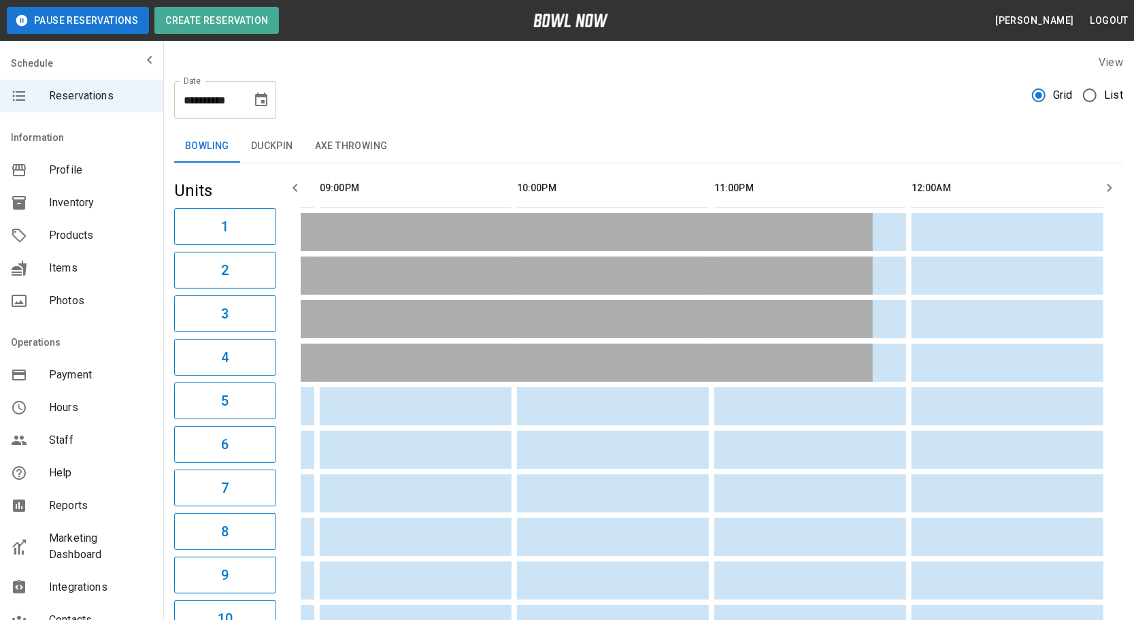
click at [1104, 186] on icon "button" at bounding box center [1110, 188] width 16 height 16
click at [256, 147] on button "Duckpin" at bounding box center [272, 146] width 64 height 33
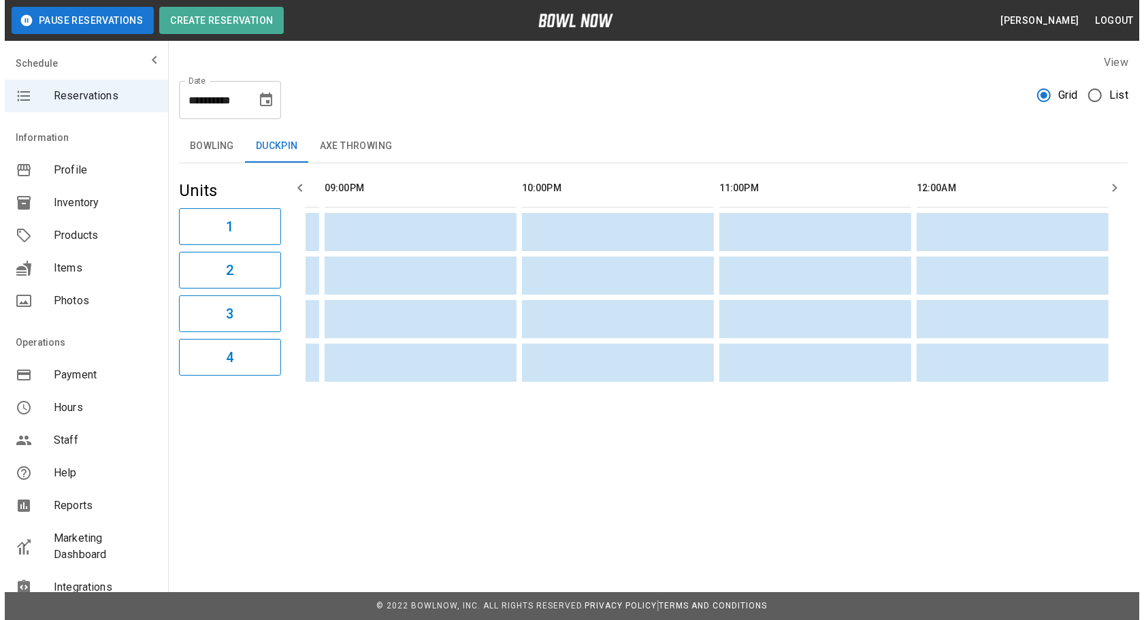
scroll to position [0, 962]
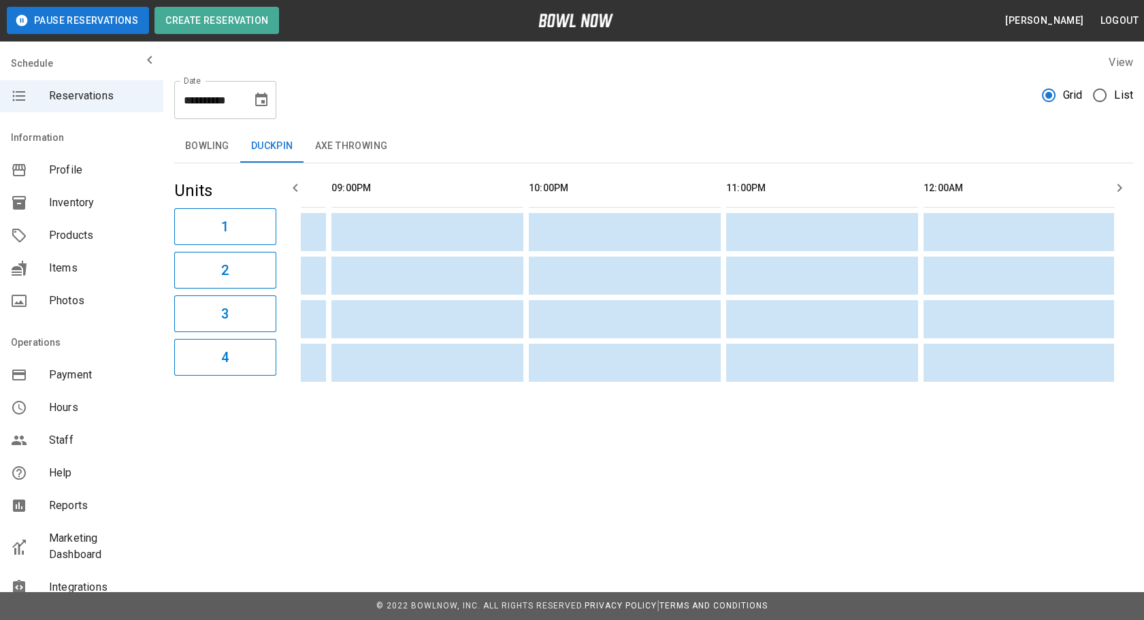
click at [297, 184] on icon "button" at bounding box center [295, 188] width 16 height 16
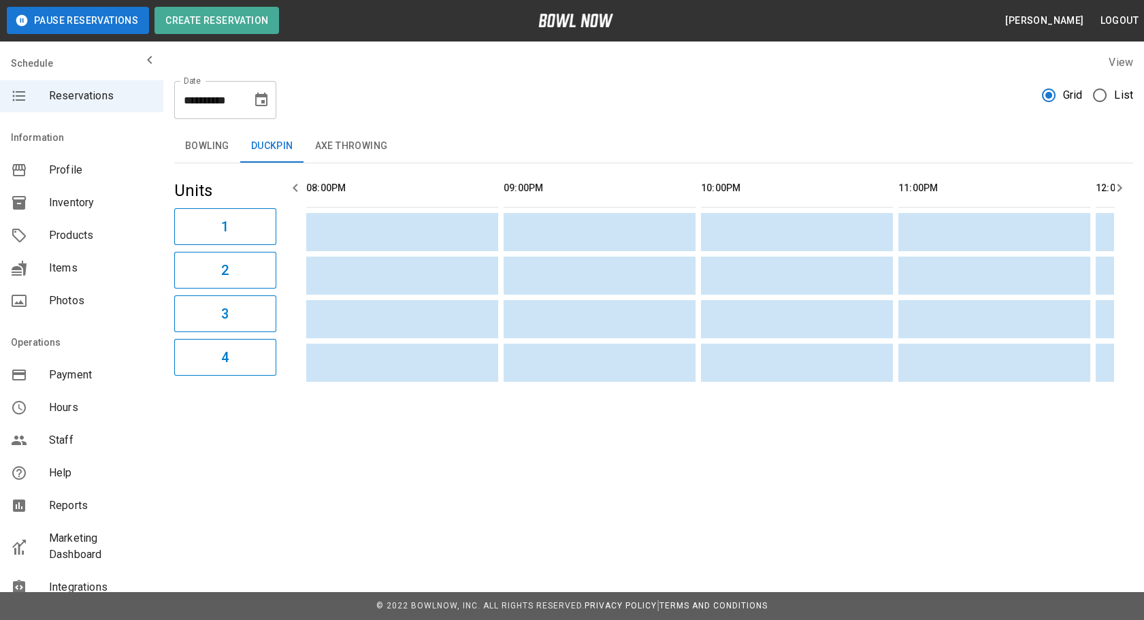
click at [295, 184] on icon "button" at bounding box center [295, 188] width 16 height 16
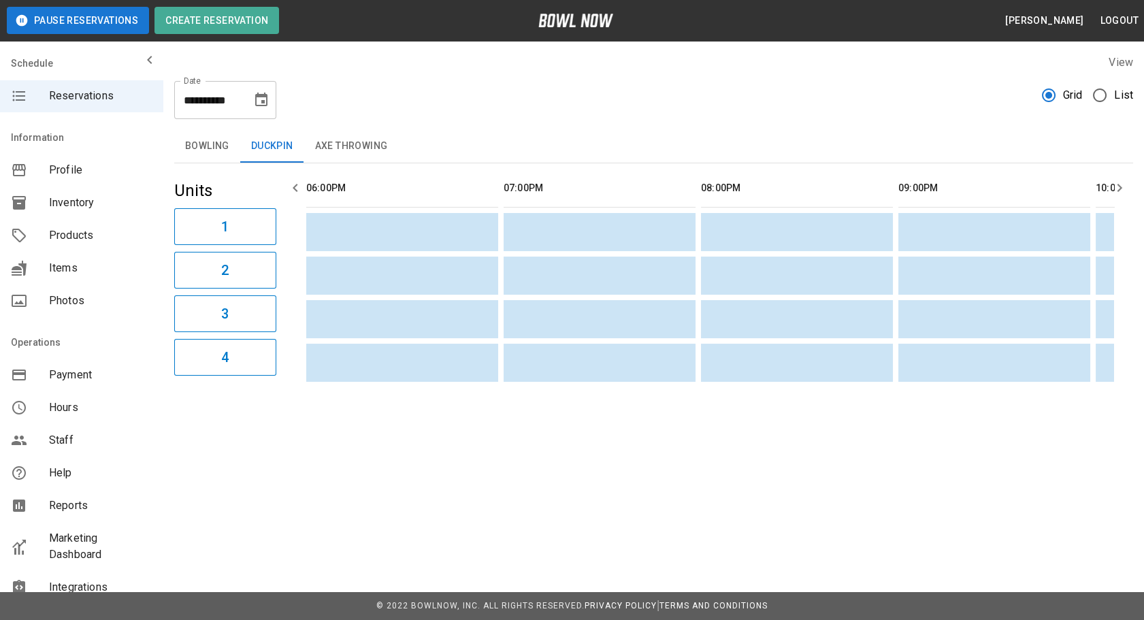
scroll to position [0, 0]
click at [295, 184] on icon "button" at bounding box center [295, 188] width 16 height 16
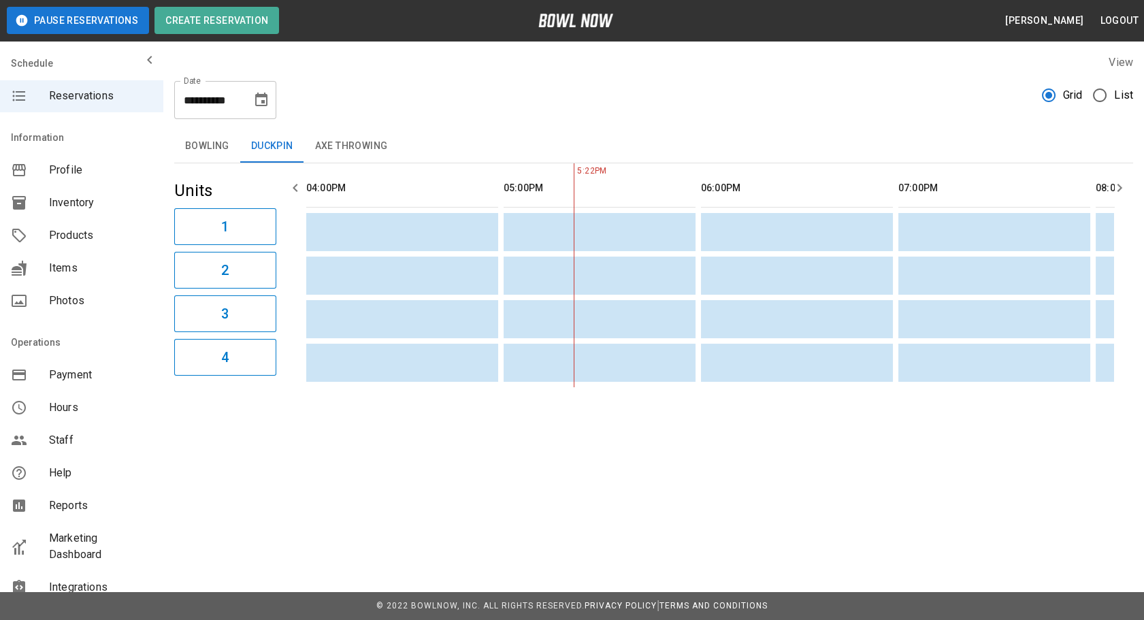
click at [295, 184] on icon "button" at bounding box center [295, 188] width 16 height 16
click at [319, 149] on button "Axe Throwing" at bounding box center [351, 146] width 95 height 33
click at [1102, 179] on th "sticky table" at bounding box center [1123, 188] width 44 height 39
click at [1117, 183] on icon "button" at bounding box center [1119, 188] width 16 height 16
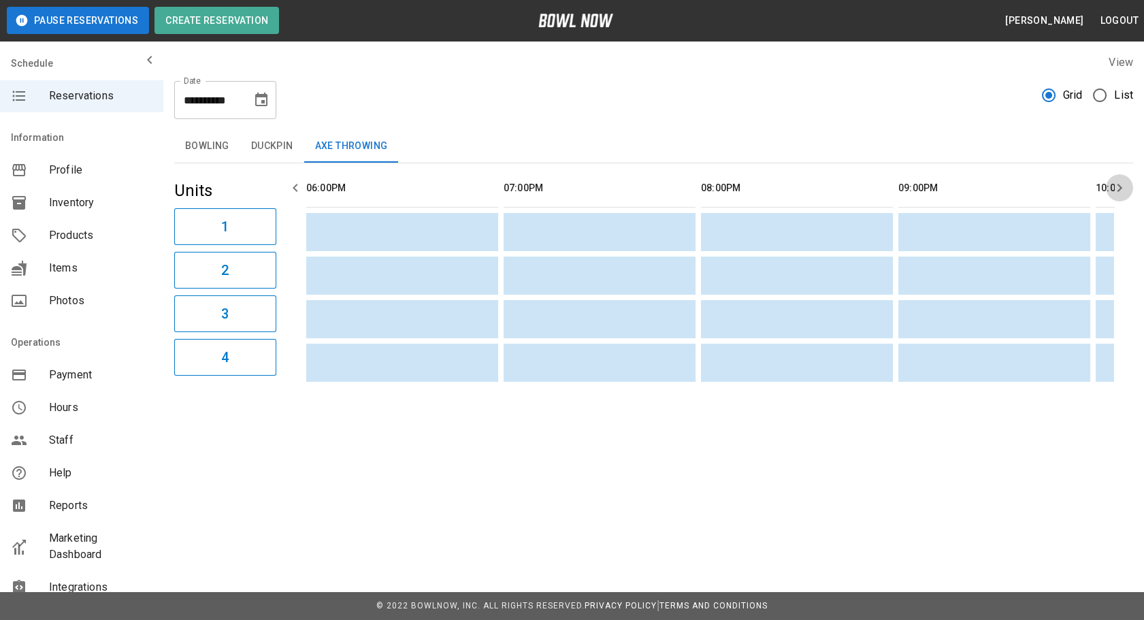
click at [1117, 185] on icon "button" at bounding box center [1119, 188] width 16 height 16
click at [1116, 186] on icon "button" at bounding box center [1119, 188] width 16 height 16
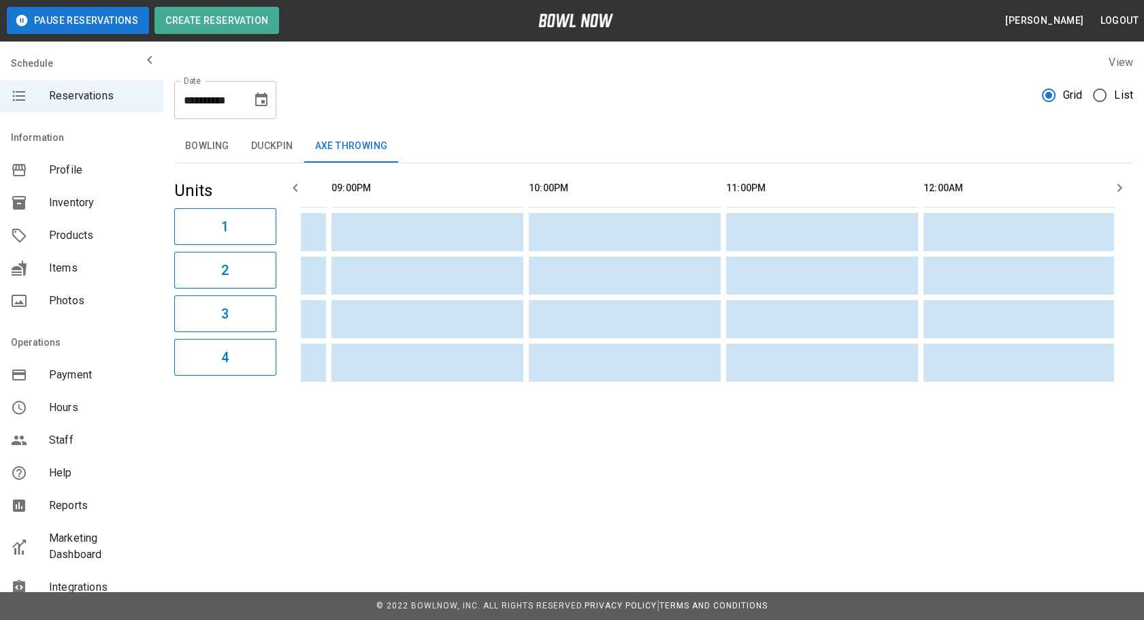
click at [1116, 186] on icon "button" at bounding box center [1119, 188] width 16 height 16
drag, startPoint x: 1116, startPoint y: 186, endPoint x: 1097, endPoint y: 184, distance: 19.1
click at [1113, 186] on icon "button" at bounding box center [1119, 188] width 16 height 16
click at [214, 143] on button "Bowling" at bounding box center [207, 146] width 66 height 33
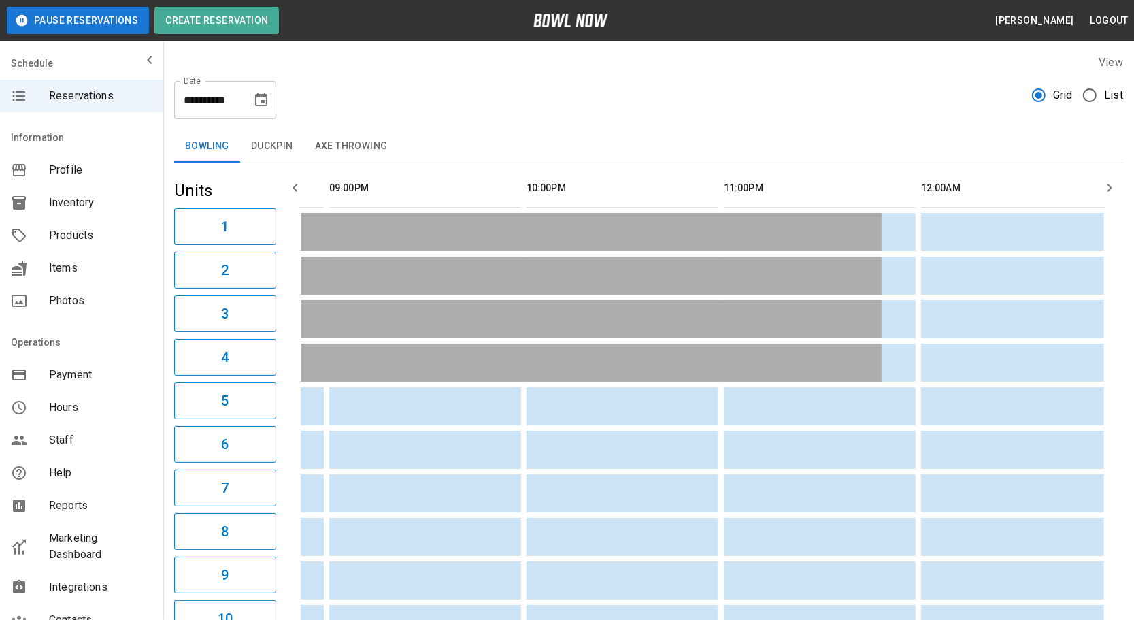
drag, startPoint x: 510, startPoint y: 307, endPoint x: 619, endPoint y: 357, distance: 120.0
